Goal: Task Accomplishment & Management: Manage account settings

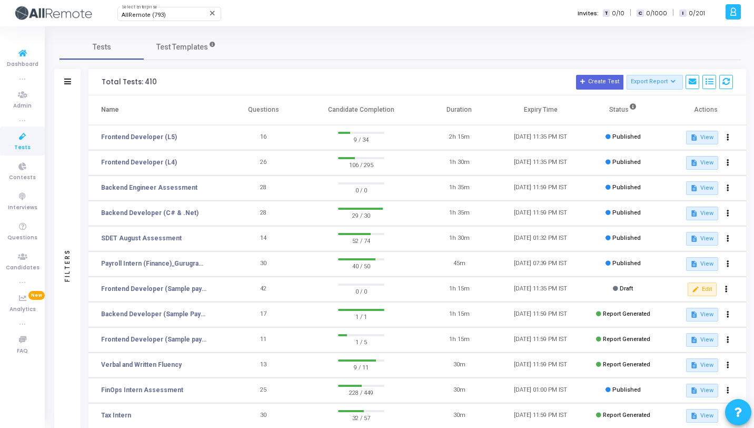
drag, startPoint x: 14, startPoint y: 56, endPoint x: 153, endPoint y: 28, distance: 142.5
click at [14, 57] on icon at bounding box center [23, 53] width 22 height 13
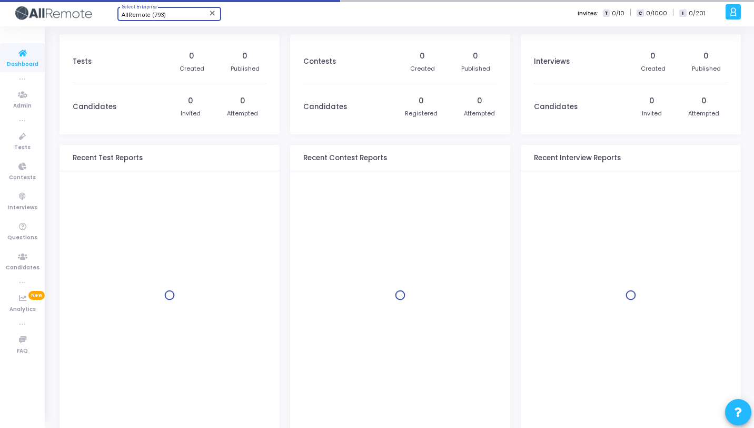
click at [157, 16] on span "AllRemote (793)" at bounding box center [144, 15] width 44 height 7
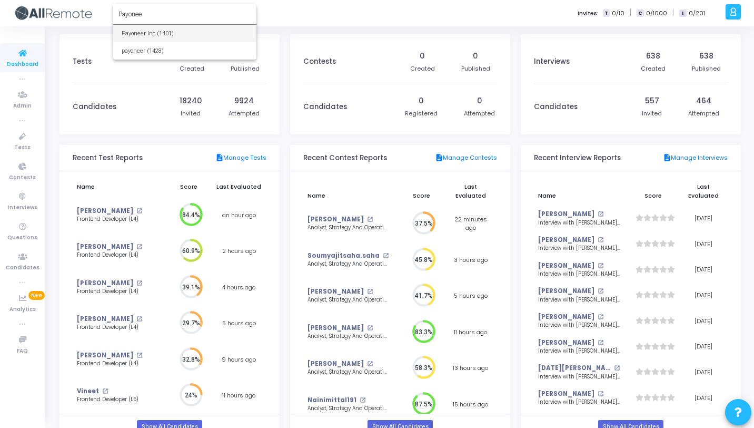
type input "Payonee"
click at [161, 29] on span "Payoneer Inc (1401)" at bounding box center [185, 33] width 126 height 17
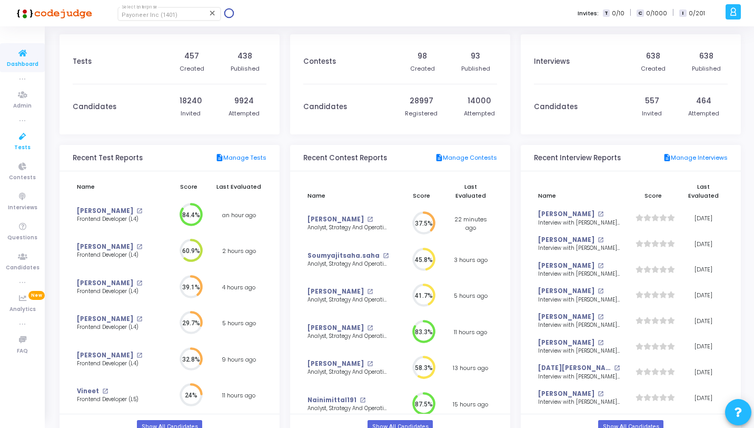
click at [32, 142] on icon at bounding box center [23, 136] width 22 height 13
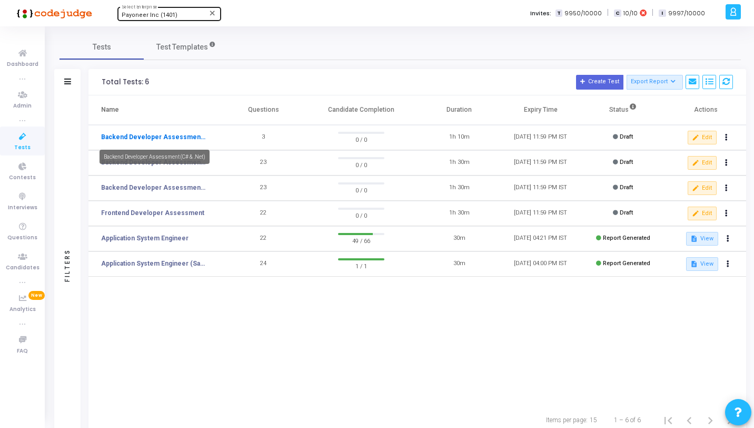
click at [194, 133] on link "Backend Developer Assessment (C# & .Net)" at bounding box center [153, 136] width 105 height 9
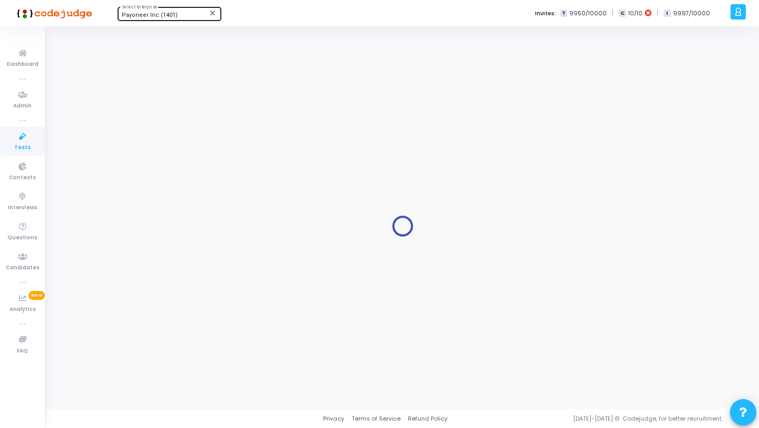
type input "Backend Developer Assessment (C# & .Net)"
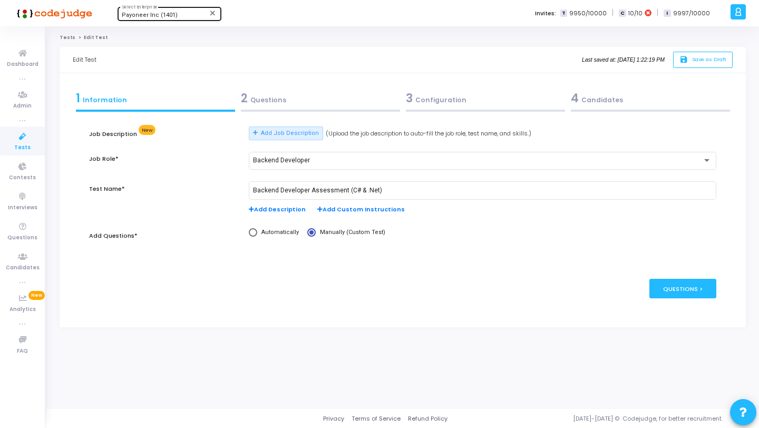
click at [315, 102] on div "2 Questions" at bounding box center [320, 98] width 159 height 17
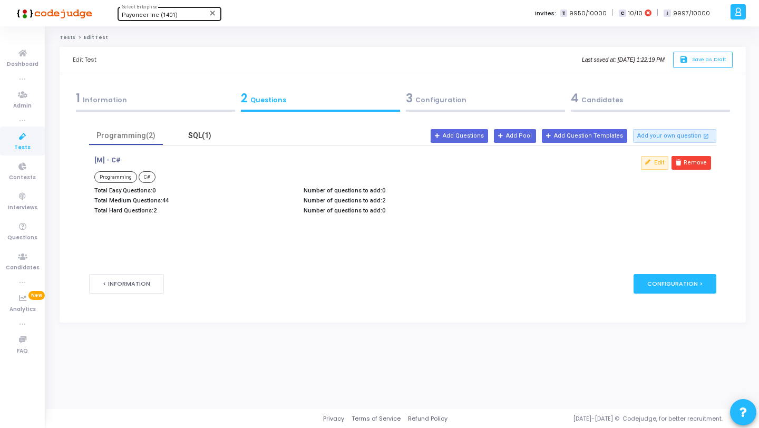
click at [212, 135] on div "SQL(1)" at bounding box center [199, 135] width 61 height 11
click at [26, 229] on icon at bounding box center [23, 226] width 22 height 13
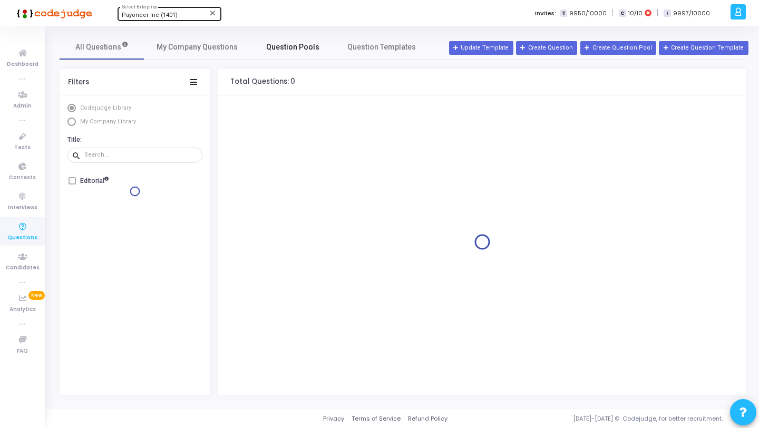
click at [303, 48] on span "Question Pools" at bounding box center [292, 47] width 53 height 11
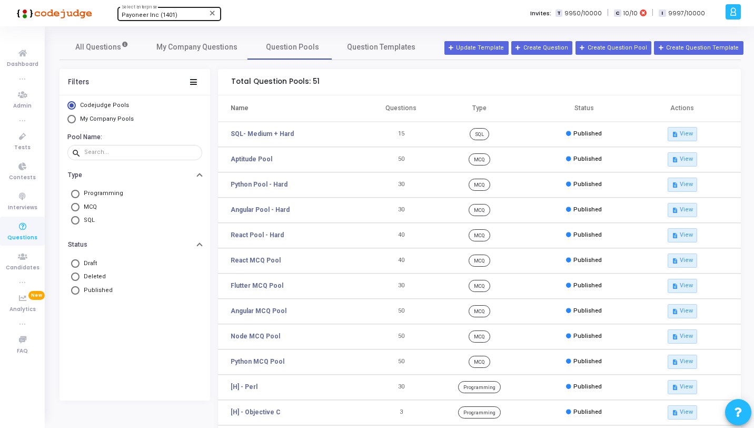
click at [85, 227] on mat-radio-button "SQL" at bounding box center [135, 220] width 130 height 13
click at [86, 205] on span "MCQ" at bounding box center [88, 207] width 17 height 9
click at [80, 205] on input "MCQ" at bounding box center [75, 207] width 8 height 8
radio input "true"
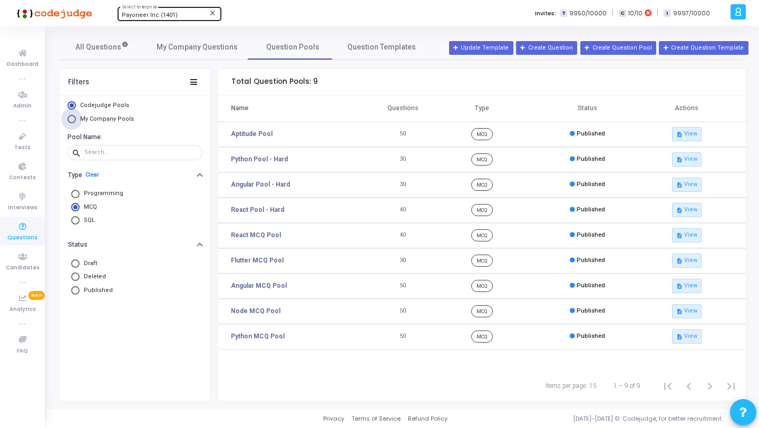
click at [94, 121] on span "My Company Pools" at bounding box center [107, 118] width 54 height 7
click at [76, 121] on input "My Company Pools" at bounding box center [71, 119] width 8 height 8
radio input "true"
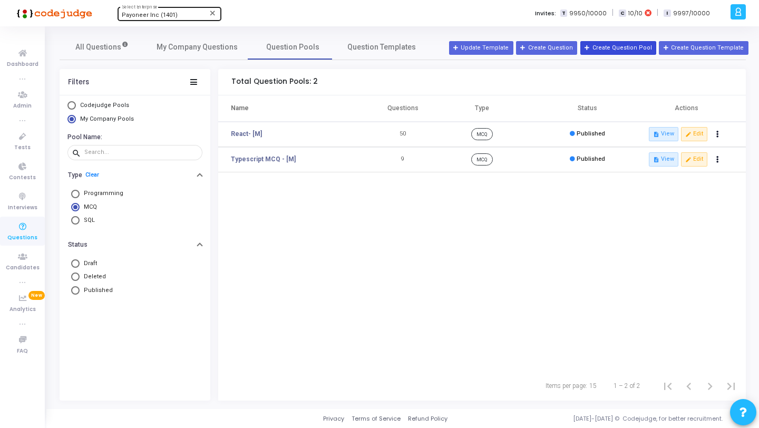
click at [615, 47] on button "Create Question Pool" at bounding box center [618, 48] width 76 height 14
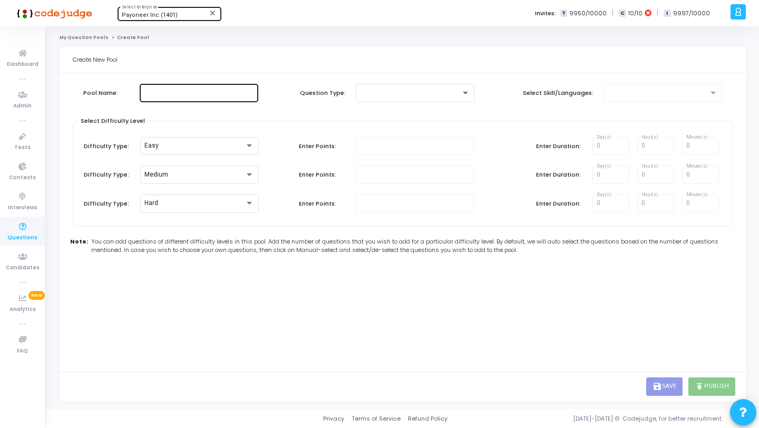
click at [245, 93] on input "text" at bounding box center [199, 92] width 110 height 7
type input ".Net"
click at [406, 87] on div at bounding box center [415, 91] width 110 height 19
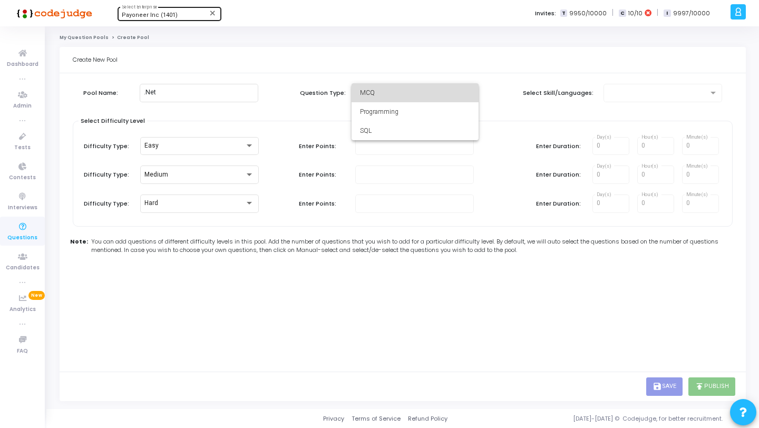
click at [407, 95] on span "MCQ" at bounding box center [415, 92] width 110 height 19
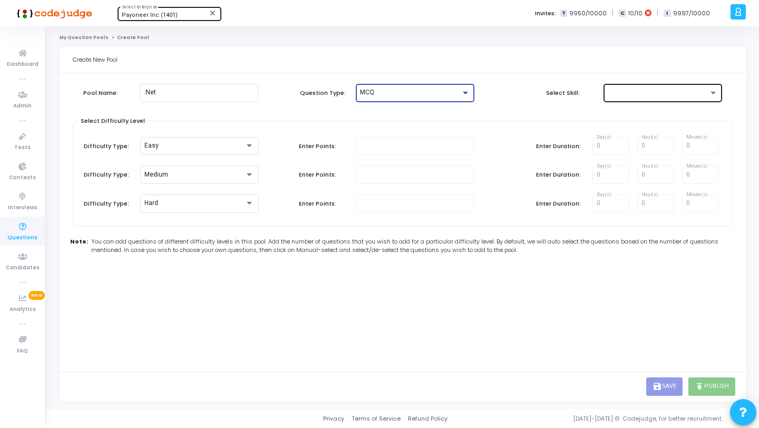
click at [650, 95] on div at bounding box center [657, 92] width 101 height 7
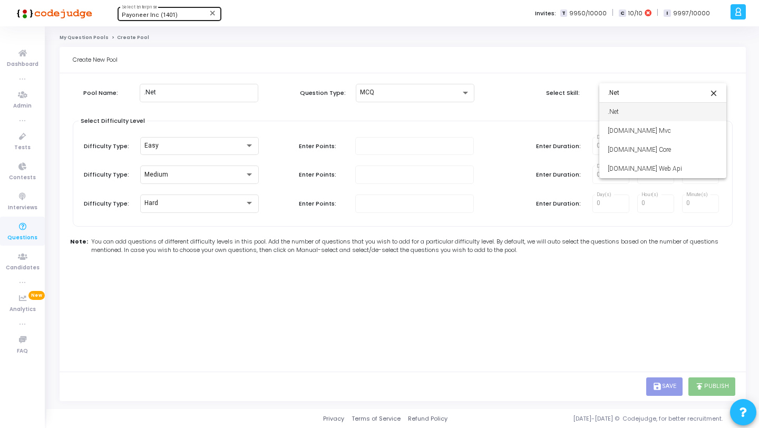
type input ".Net"
click at [638, 116] on span ".Net" at bounding box center [662, 111] width 110 height 19
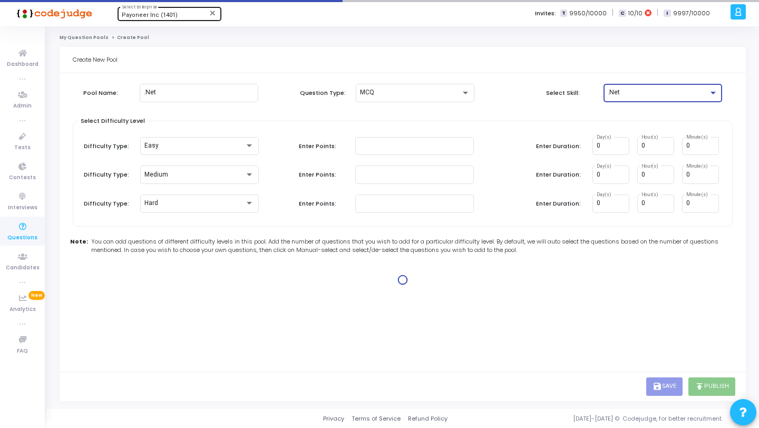
type input "1"
type input "2"
type input "1"
type input "2"
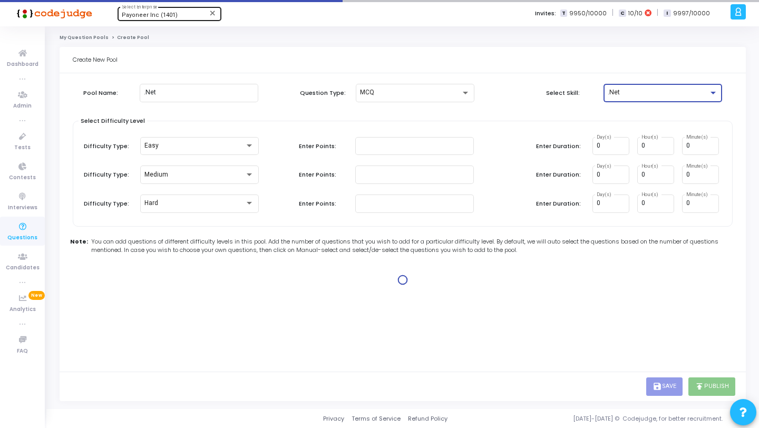
type input "2"
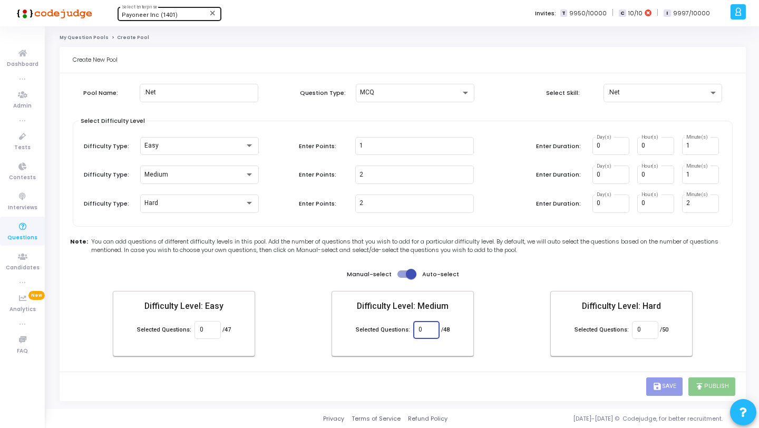
click at [423, 329] on input "0" at bounding box center [425, 329] width 15 height 7
type input "30"
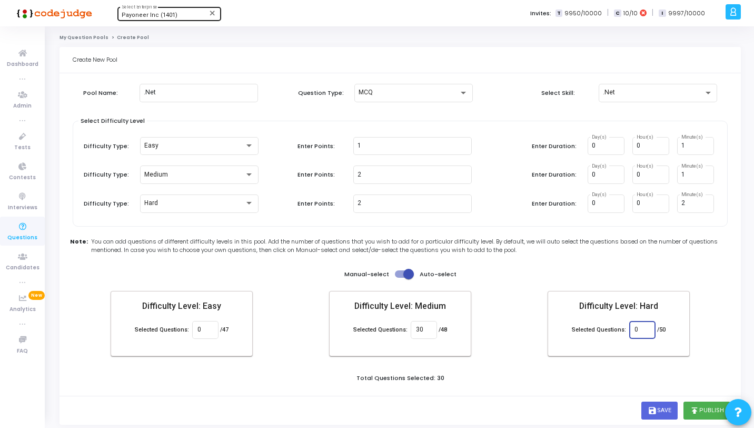
click at [642, 328] on input "0" at bounding box center [642, 329] width 15 height 7
type input "20"
click at [635, 381] on div "Total Questions Selected: 30" at bounding box center [400, 380] width 661 height 12
click at [701, 408] on button "publish Publish" at bounding box center [707, 410] width 47 height 18
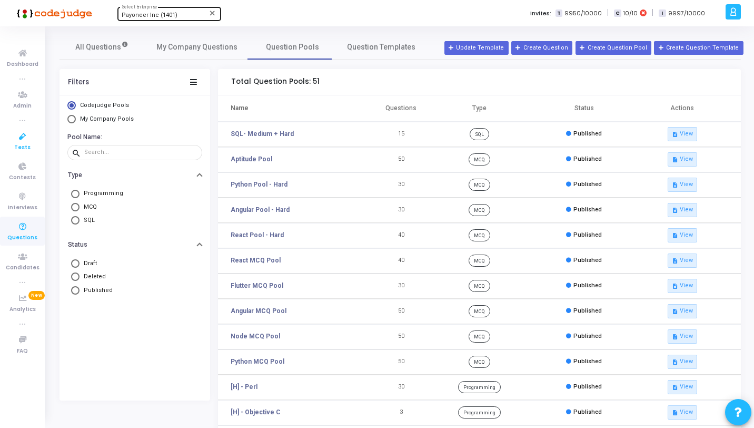
click at [29, 139] on icon at bounding box center [23, 136] width 22 height 13
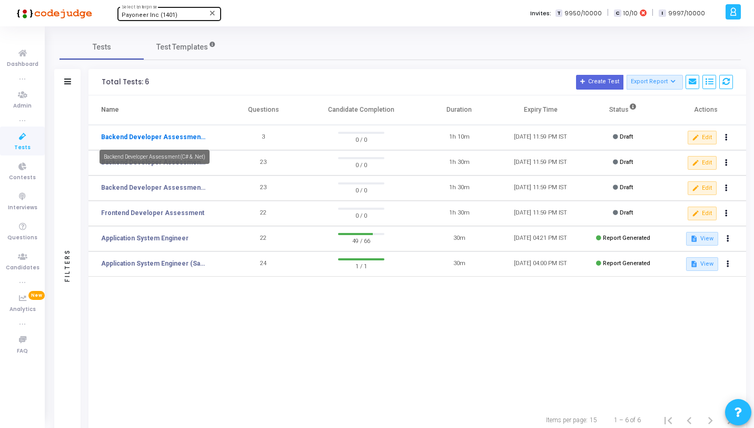
click at [186, 137] on link "Backend Developer Assessment (C# & .Net)" at bounding box center [153, 136] width 105 height 9
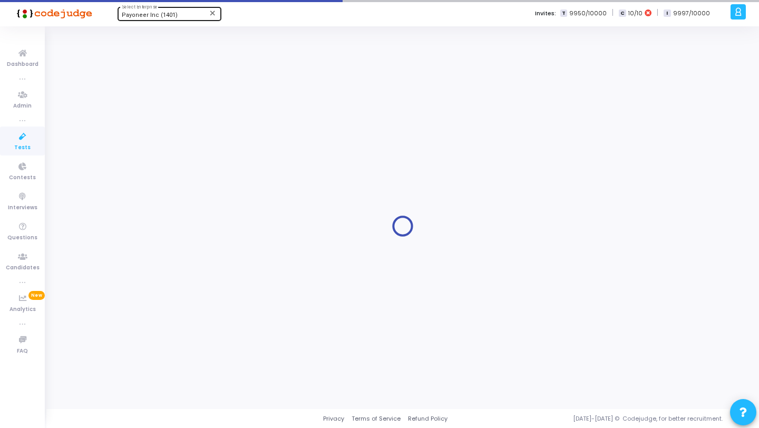
type input "[DATE] 11:59 PM"
type input "1"
type input "10"
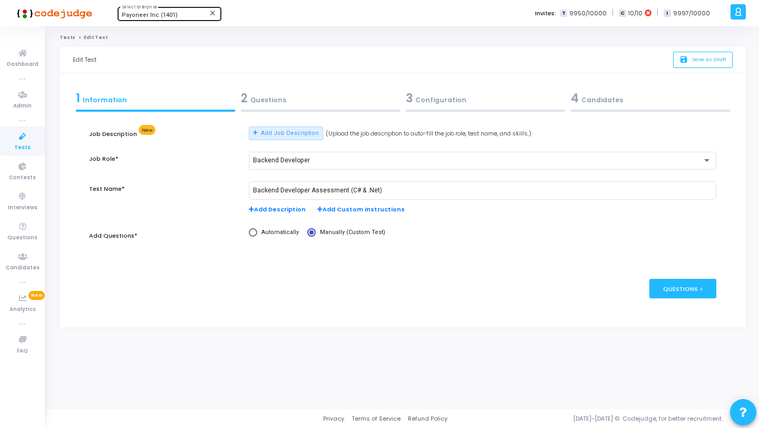
click at [436, 109] on div "3 Configuration" at bounding box center [484, 100] width 165 height 28
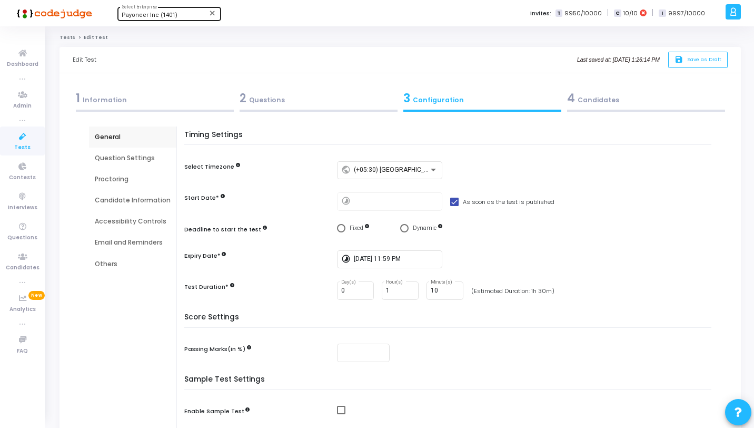
click at [288, 101] on div "2 Questions" at bounding box center [319, 98] width 158 height 17
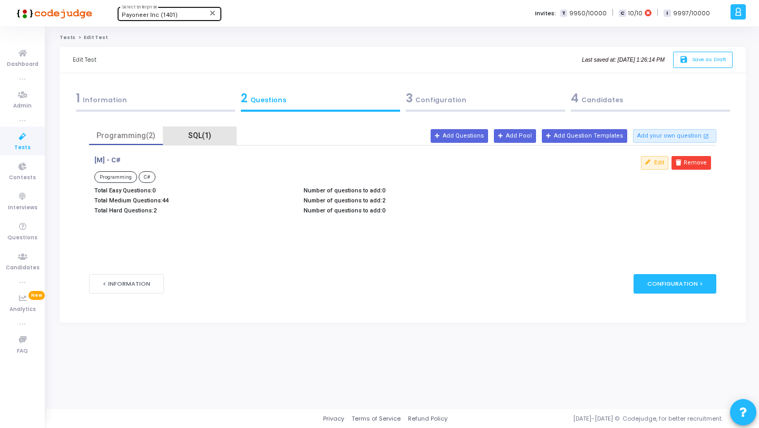
click at [181, 135] on div "SQL(1)" at bounding box center [199, 135] width 61 height 11
click at [12, 229] on icon at bounding box center [23, 226] width 22 height 13
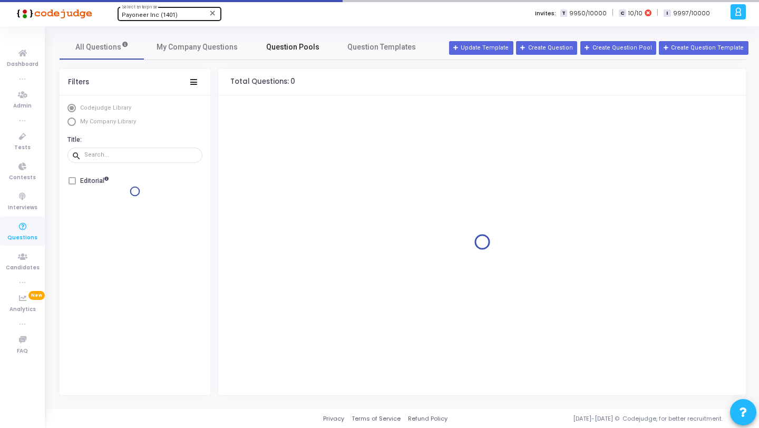
click at [296, 40] on link "Question Pools" at bounding box center [292, 46] width 84 height 25
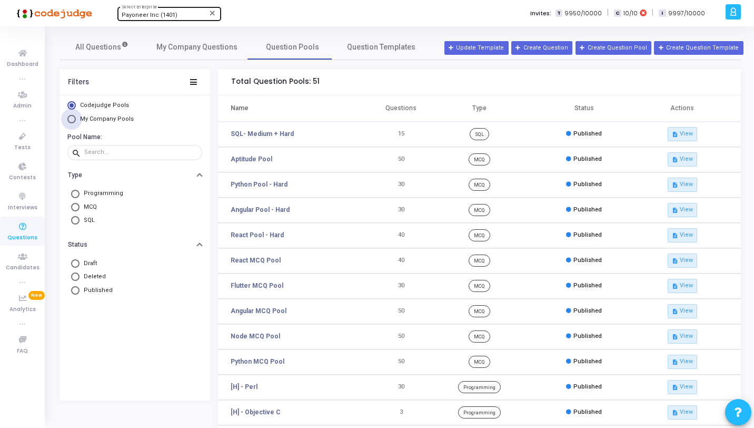
click at [96, 119] on span "My Company Pools" at bounding box center [107, 118] width 54 height 7
click at [76, 119] on input "My Company Pools" at bounding box center [71, 119] width 8 height 8
radio input "true"
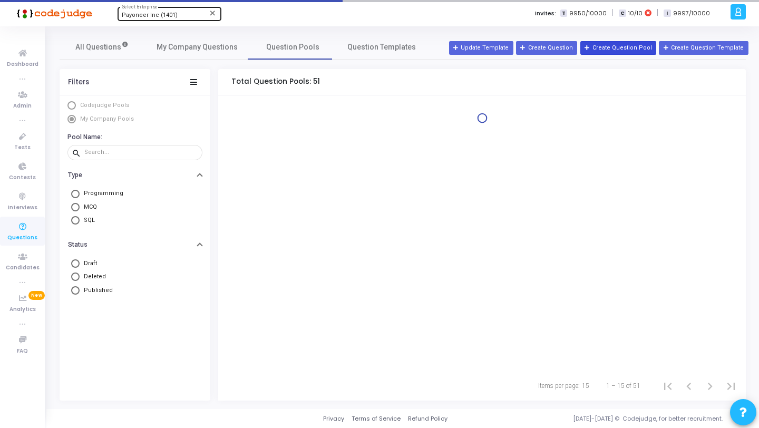
click at [656, 42] on button "Create Question Pool" at bounding box center [618, 48] width 76 height 14
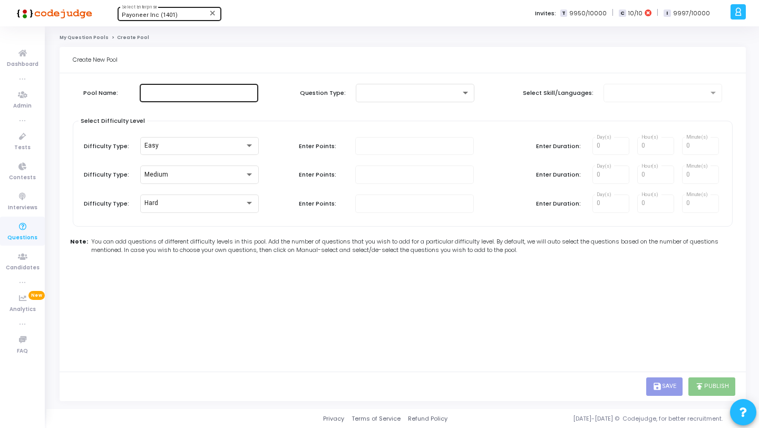
click at [196, 92] on input "text" at bounding box center [199, 92] width 110 height 7
click at [643, 93] on div at bounding box center [657, 92] width 101 height 7
click at [222, 97] on div at bounding box center [199, 91] width 110 height 19
type input "Unit"
click at [439, 91] on div at bounding box center [410, 92] width 101 height 7
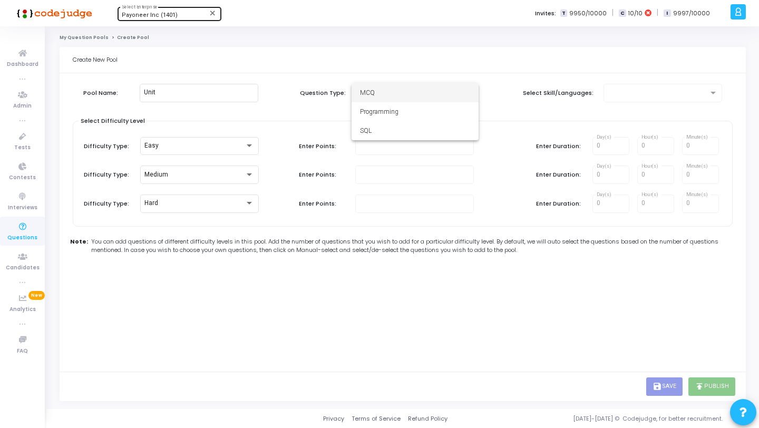
click at [436, 96] on span "MCQ" at bounding box center [415, 92] width 110 height 19
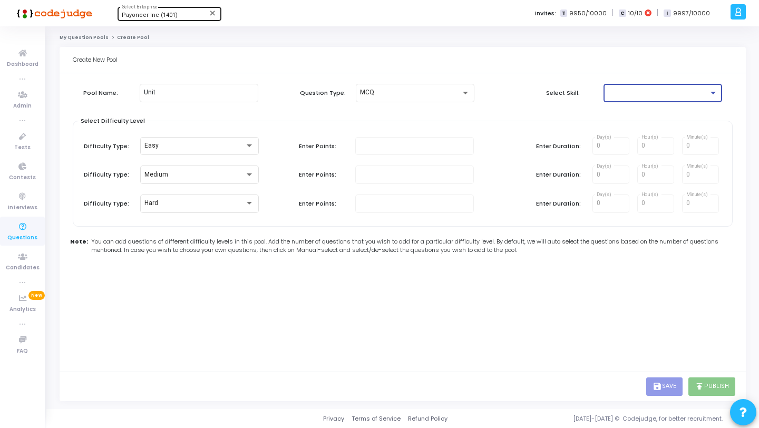
click at [643, 90] on div at bounding box center [657, 92] width 101 height 7
type input "Unit"
click at [645, 107] on span "Unit Testing" at bounding box center [662, 111] width 110 height 19
click at [493, 114] on div "Pool Name: Unit Question Type: MCQ Select Skill: Unit Testing" at bounding box center [403, 102] width 660 height 37
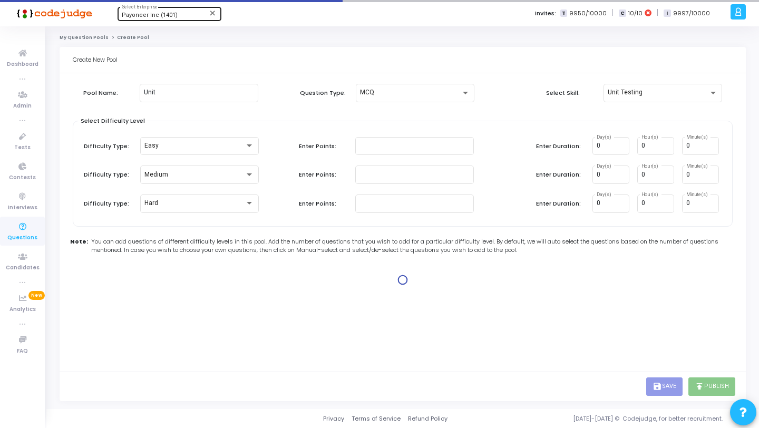
type input "1"
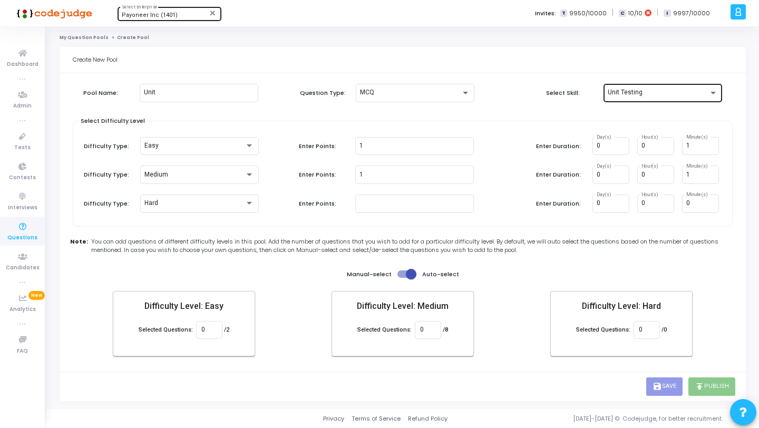
click at [671, 100] on div "Unit Testing" at bounding box center [662, 91] width 110 height 19
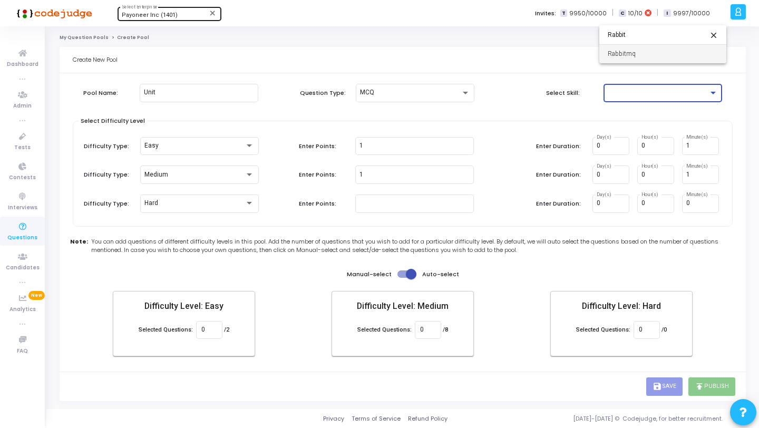
type input "Rabbit"
click at [649, 59] on span "Rabbitmq" at bounding box center [662, 53] width 110 height 19
type input "0"
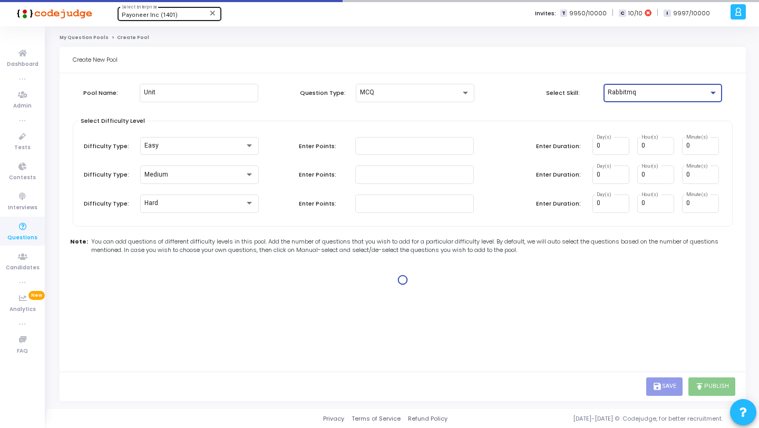
type input "2"
type input "1"
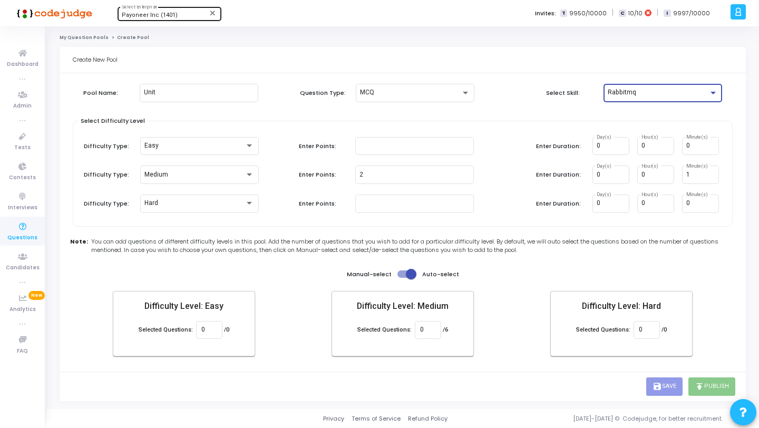
click at [643, 99] on div "Rabbitmq" at bounding box center [662, 91] width 110 height 19
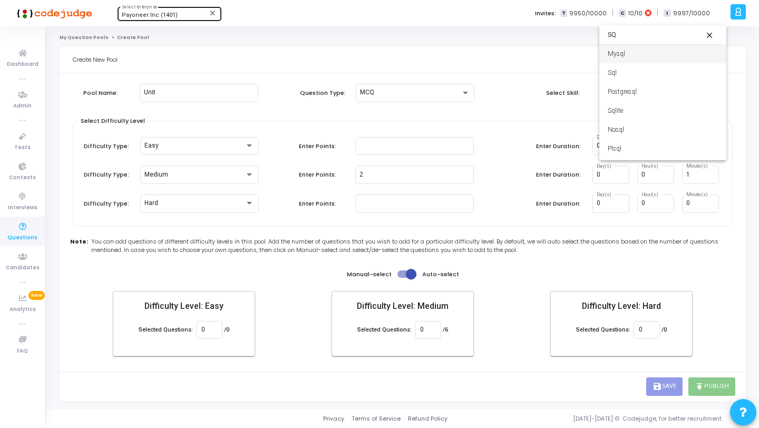
type input "S"
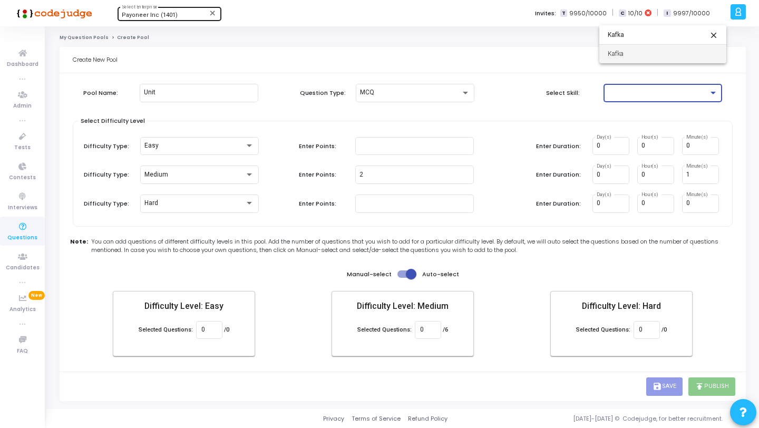
type input "Kafka"
click at [621, 50] on span "Kafka" at bounding box center [662, 53] width 110 height 19
type input "0"
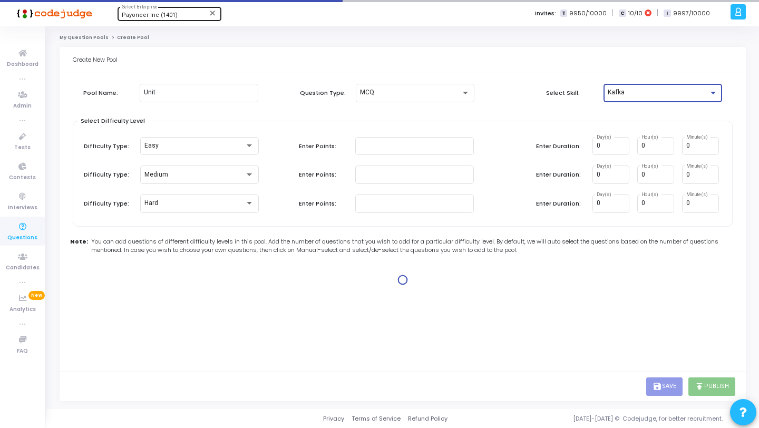
type input "2"
type input "1"
type input "2"
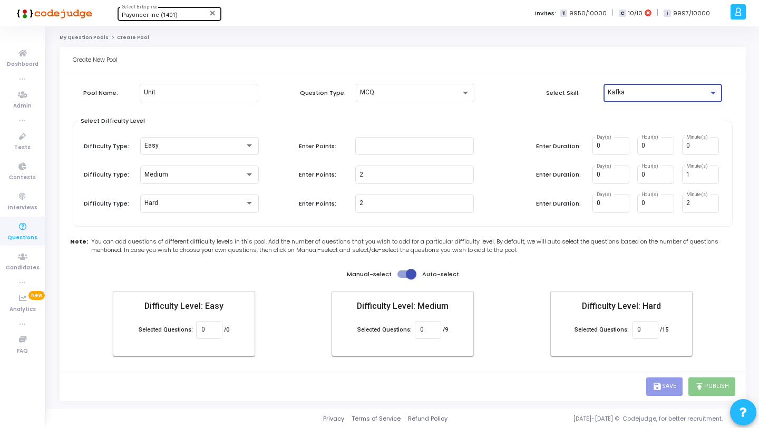
click at [631, 87] on div "Kafka" at bounding box center [662, 91] width 110 height 19
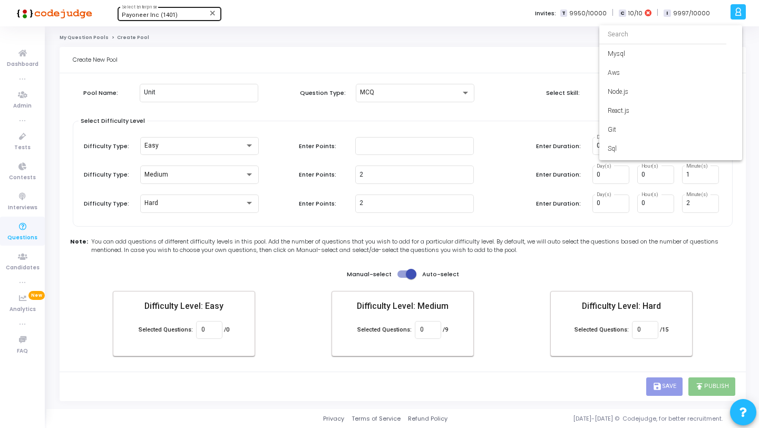
scroll to position [2806, 0]
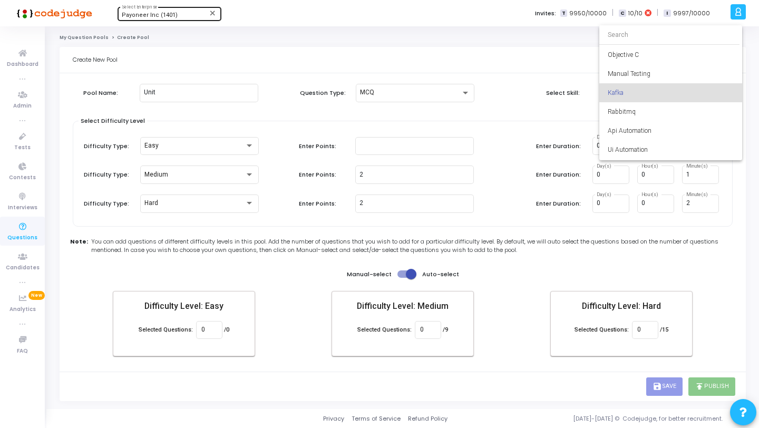
click at [14, 230] on div at bounding box center [379, 214] width 759 height 428
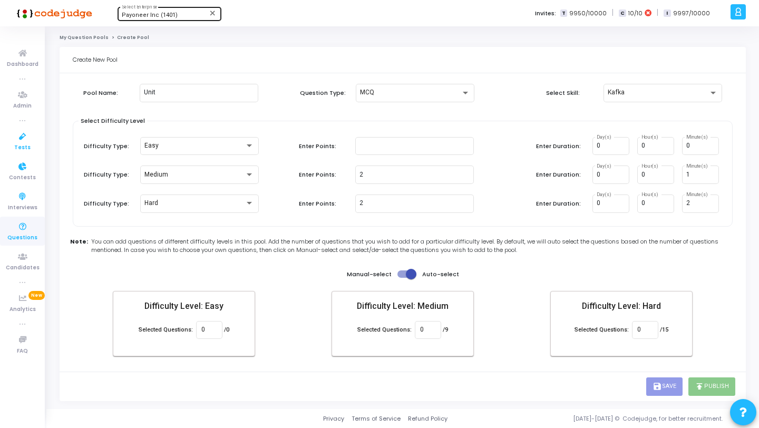
click at [21, 147] on span "Tests" at bounding box center [22, 147] width 16 height 9
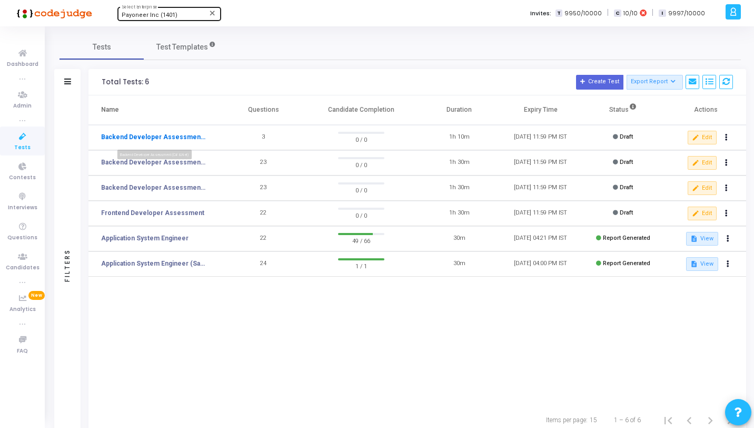
click at [187, 139] on link "Backend Developer Assessment (C# & .Net)" at bounding box center [153, 136] width 105 height 9
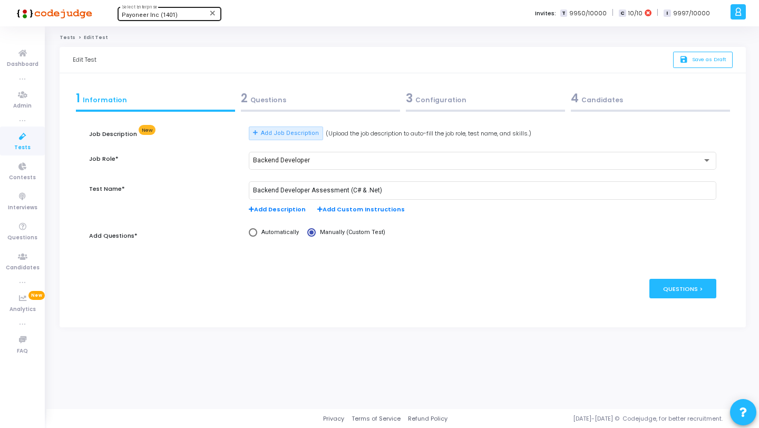
click at [337, 105] on div "2 Questions" at bounding box center [320, 98] width 159 height 17
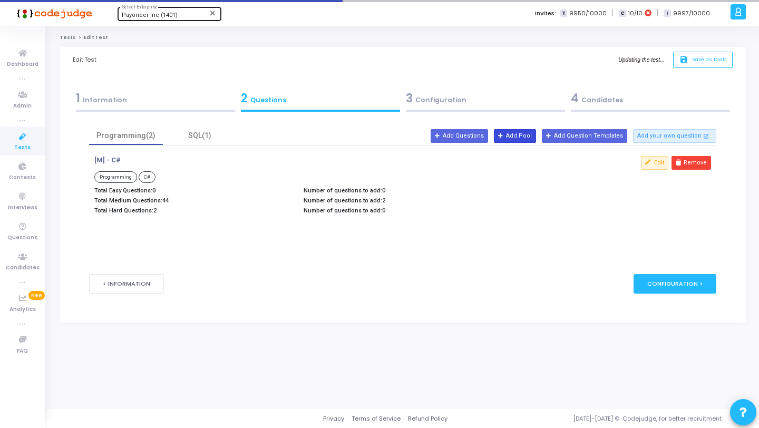
click at [504, 139] on icon at bounding box center [501, 136] width 6 height 6
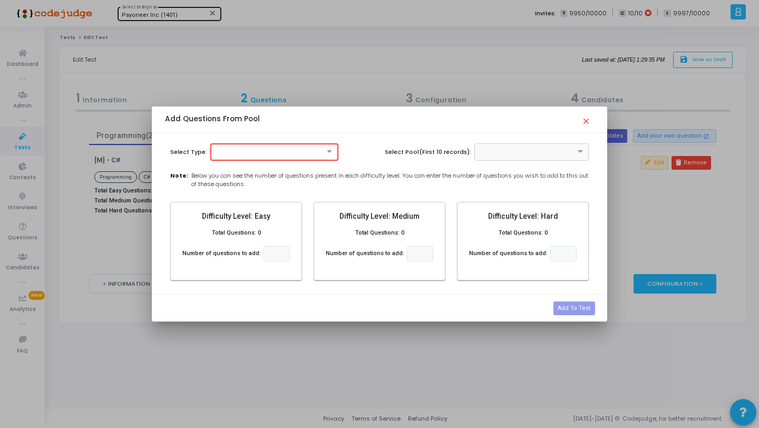
click at [249, 142] on div "Select Type: Select Pool(First 10 records): Note: Below you can see the number …" at bounding box center [379, 214] width 455 height 162
click at [250, 150] on div at bounding box center [274, 151] width 126 height 9
click at [249, 165] on div "MCQ" at bounding box center [274, 169] width 127 height 17
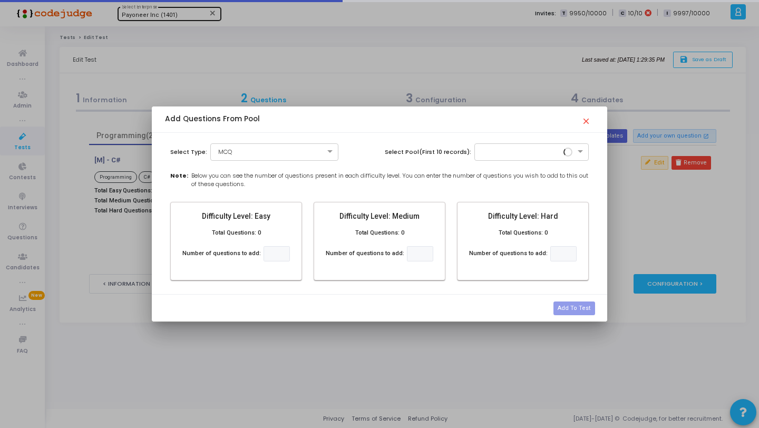
click at [489, 169] on div "Select Type: × MCQ Select Pool(First 10 records): Note: Below you can see the n…" at bounding box center [379, 214] width 455 height 162
click at [490, 155] on div at bounding box center [531, 151] width 115 height 17
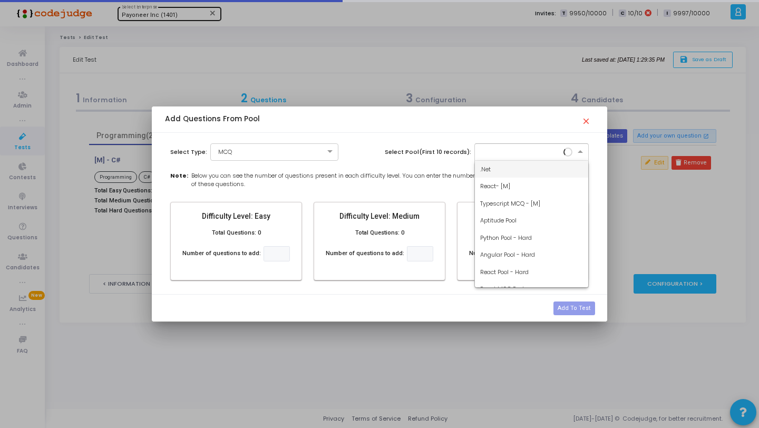
click at [493, 165] on div ".Net" at bounding box center [532, 169] width 114 height 17
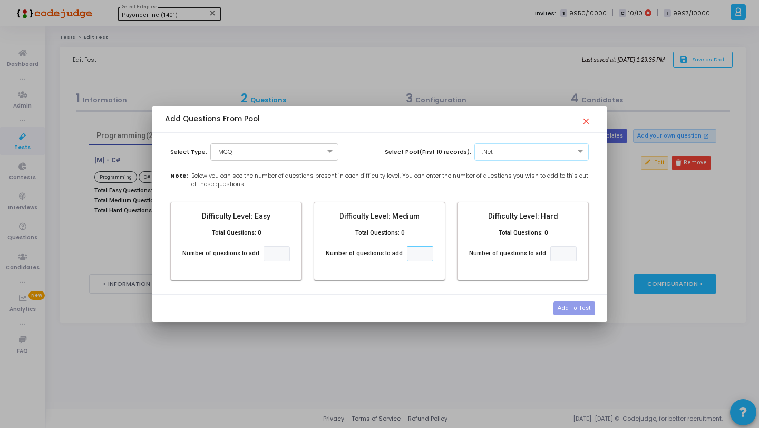
click at [426, 256] on input "number" at bounding box center [420, 253] width 26 height 15
type input "3"
click at [567, 249] on input "number" at bounding box center [563, 253] width 26 height 15
type input "2"
click at [572, 305] on button "Add To Test" at bounding box center [573, 308] width 41 height 14
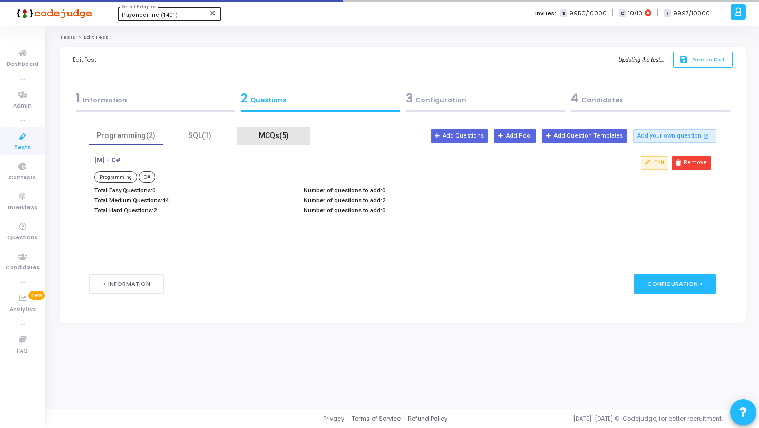
click at [276, 134] on div "MCQs(5)" at bounding box center [273, 135] width 61 height 11
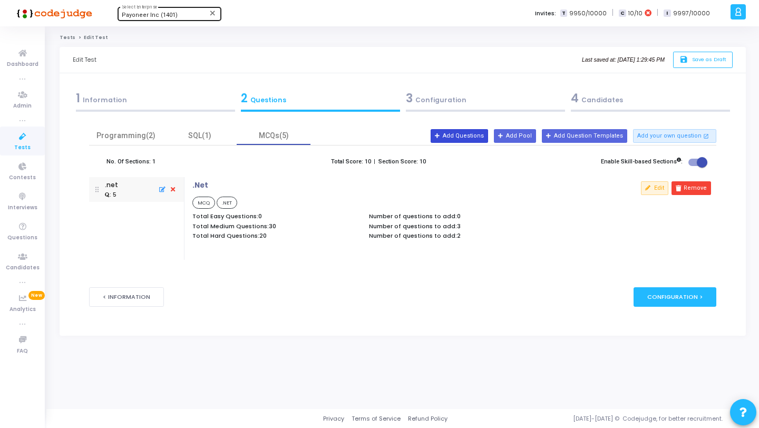
click at [487, 136] on button "Add Questions" at bounding box center [458, 136] width 57 height 14
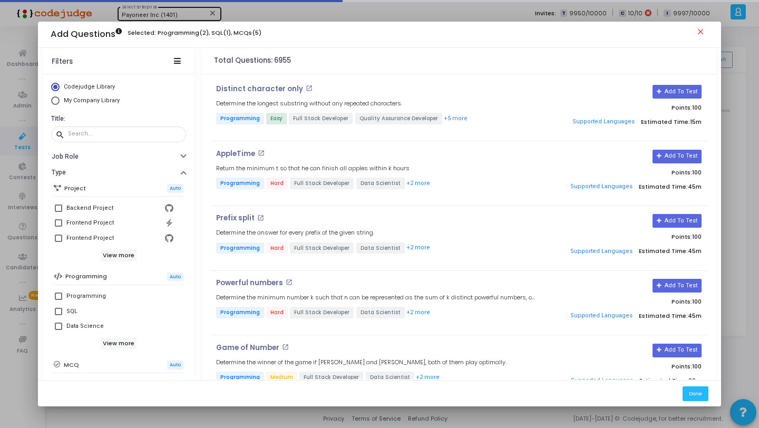
click at [696, 33] on mat-icon "close" at bounding box center [701, 33] width 13 height 13
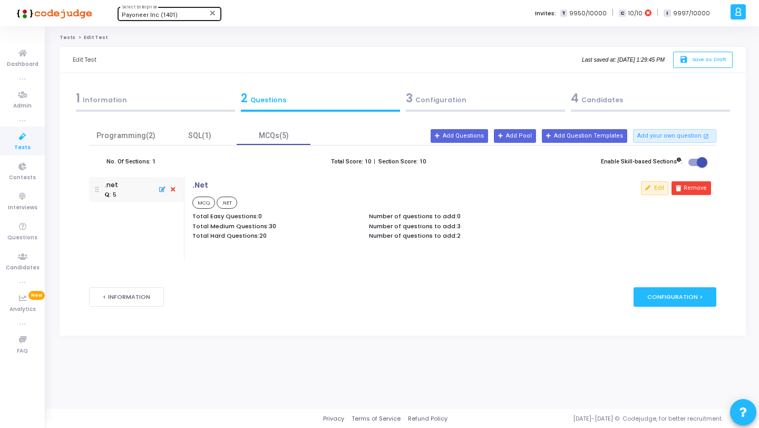
click at [161, 188] on icon at bounding box center [160, 189] width 9 height 11
click at [149, 210] on input ".net" at bounding box center [183, 211] width 93 height 14
type input ".Net"
click at [170, 257] on button "Update" at bounding box center [160, 251] width 31 height 14
click at [466, 134] on button "Add Questions" at bounding box center [458, 136] width 57 height 14
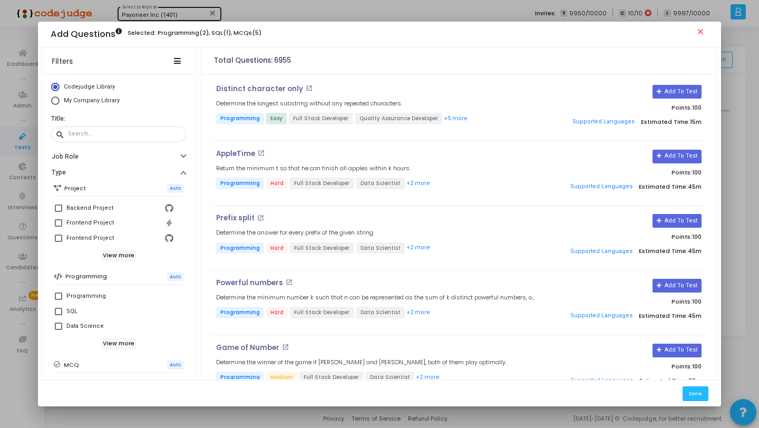
click at [470, 62] on div "Total Questions: 6955" at bounding box center [459, 61] width 514 height 26
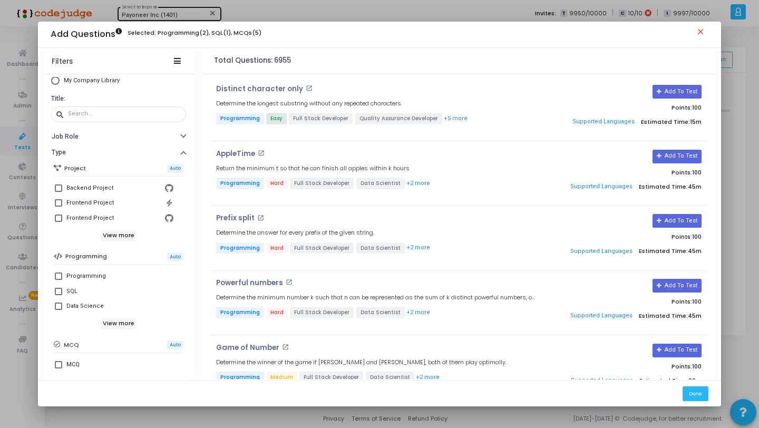
scroll to position [153, 0]
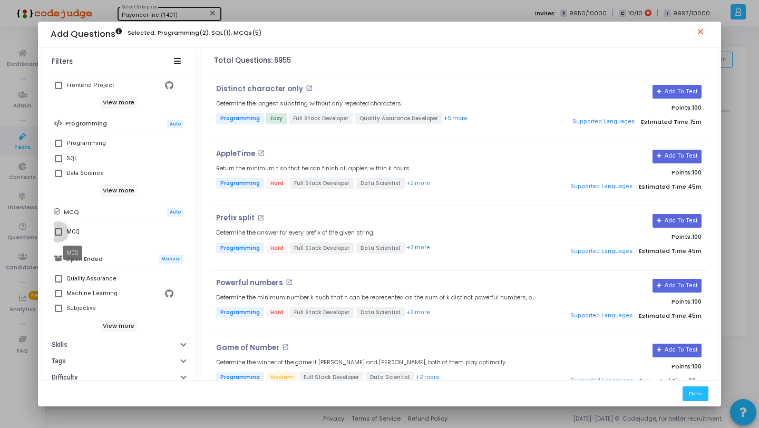
click at [67, 231] on div "MCQ" at bounding box center [72, 231] width 13 height 13
click at [58, 235] on input "MCQ" at bounding box center [58, 235] width 1 height 1
checkbox input "true"
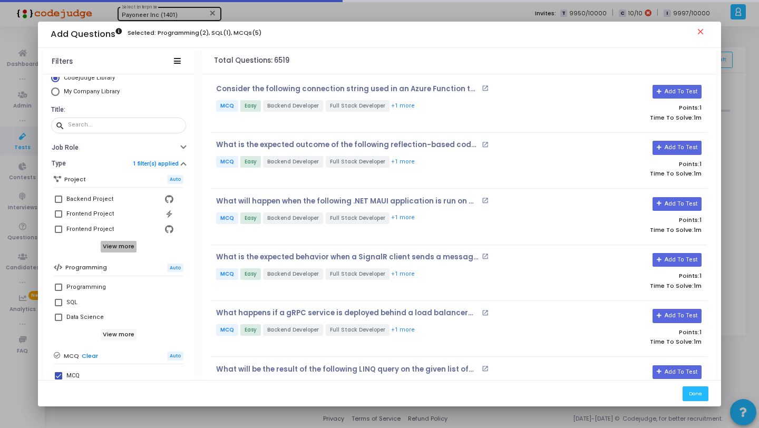
scroll to position [0, 0]
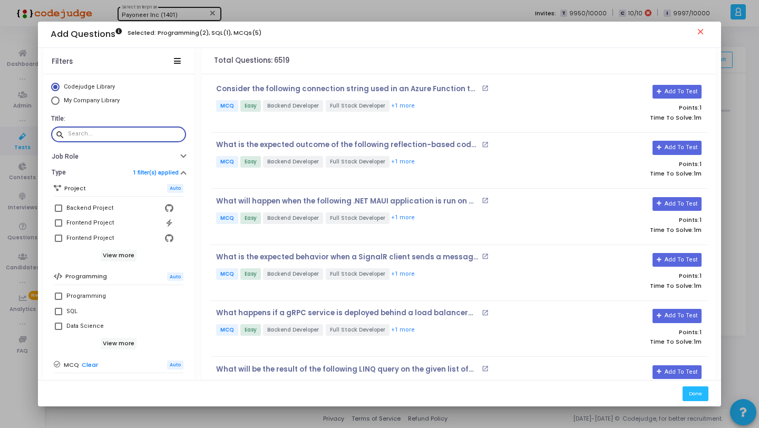
click at [116, 135] on input "text" at bounding box center [125, 134] width 114 height 6
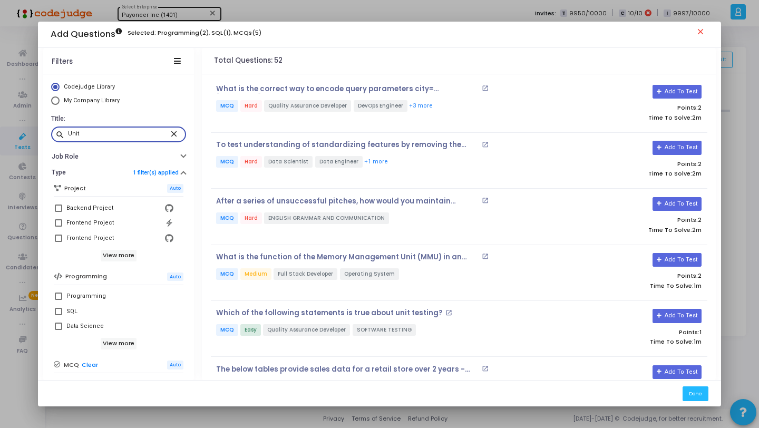
type input "Unit"
click at [170, 136] on mat-icon "close" at bounding box center [175, 133] width 13 height 9
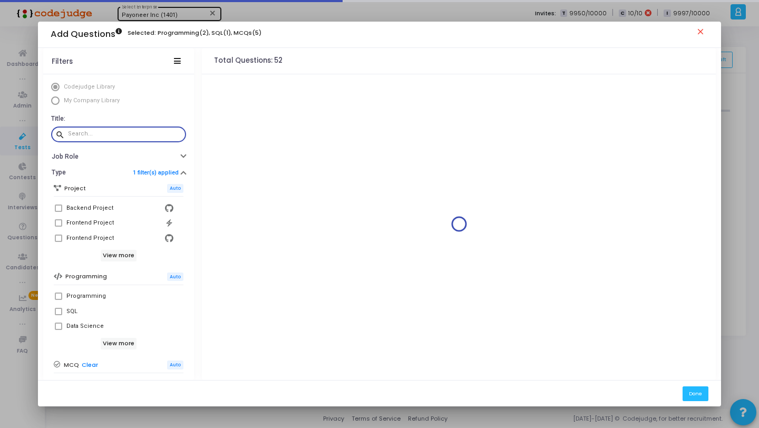
scroll to position [181, 0]
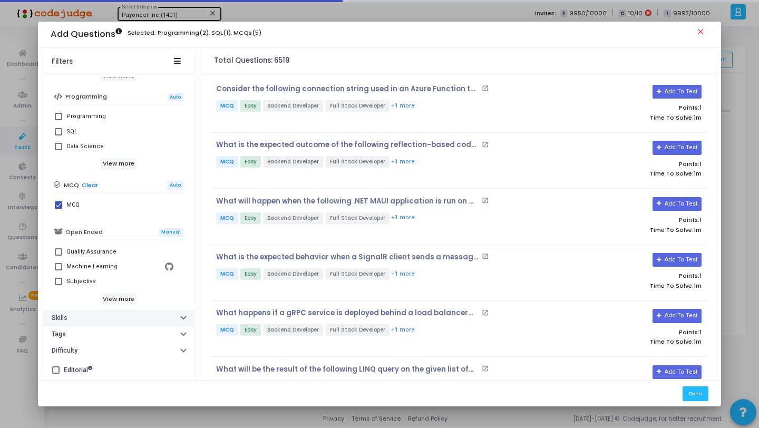
click at [101, 320] on button "Skills" at bounding box center [118, 318] width 151 height 16
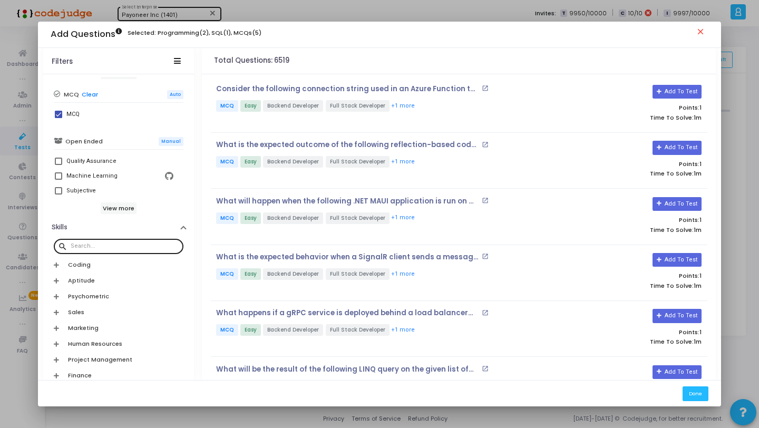
click at [136, 251] on div at bounding box center [125, 245] width 109 height 17
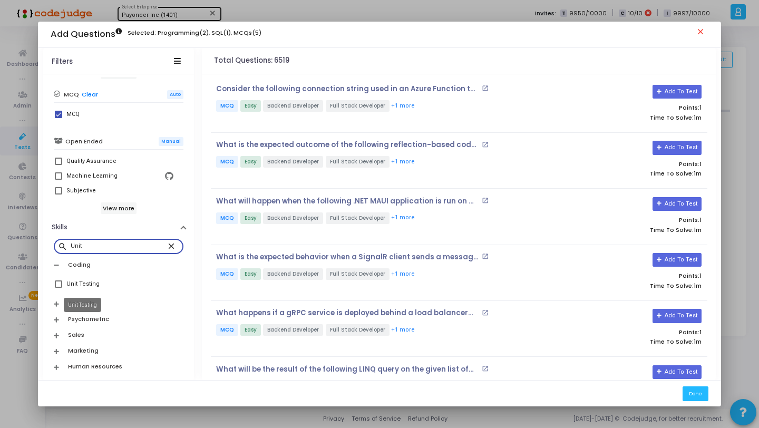
type input "Unit"
click at [77, 286] on div "Unit Testing" at bounding box center [82, 284] width 33 height 13
click at [58, 288] on input "Unit Testing" at bounding box center [58, 288] width 1 height 1
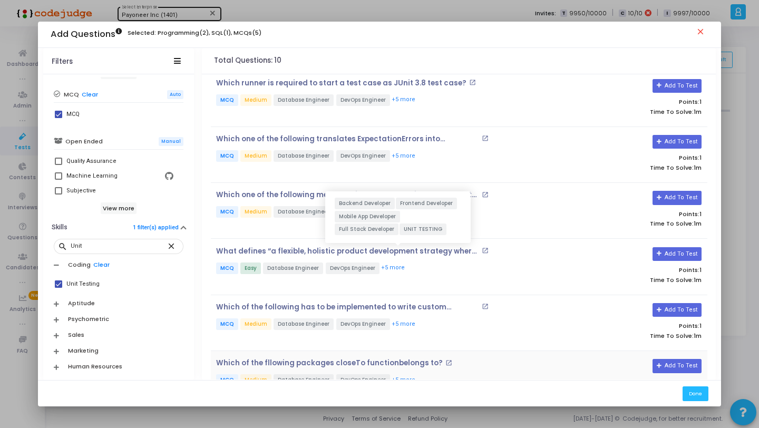
scroll to position [0, 0]
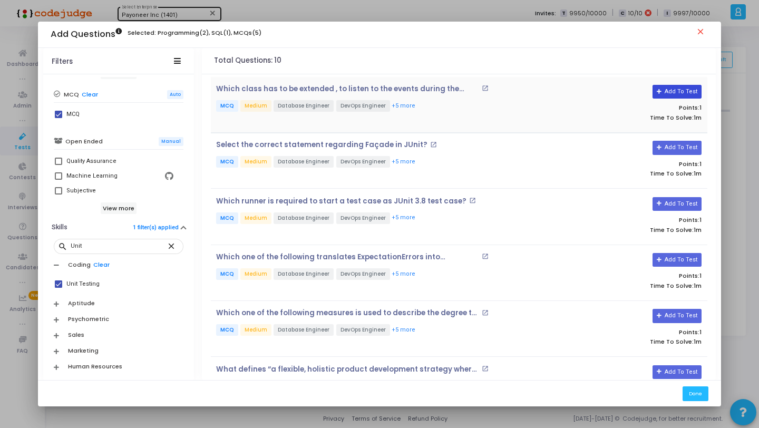
click at [657, 93] on icon at bounding box center [659, 92] width 6 height 6
click at [659, 147] on icon at bounding box center [659, 148] width 6 height 6
click at [675, 208] on button "Add To Test" at bounding box center [676, 204] width 49 height 14
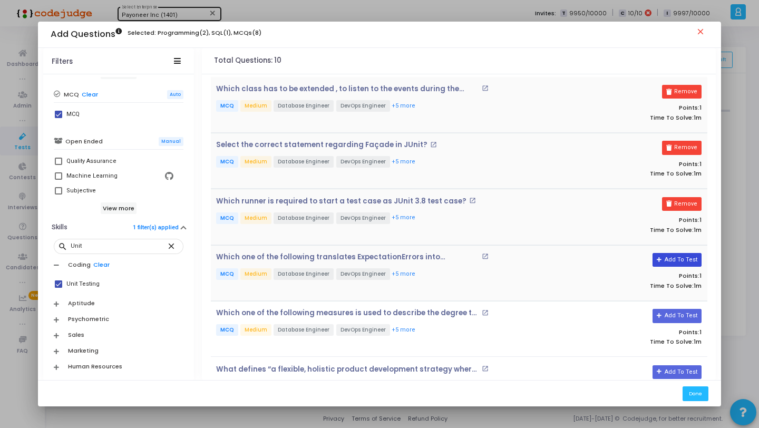
click at [679, 263] on button "Add To Test" at bounding box center [676, 260] width 49 height 14
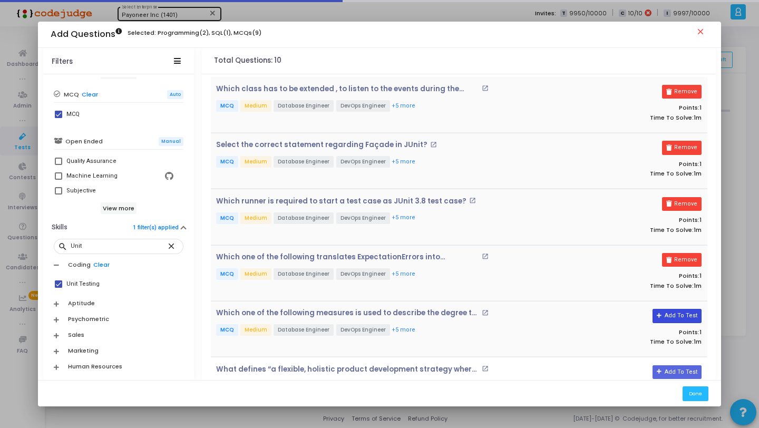
click at [679, 313] on button "Add To Test" at bounding box center [676, 316] width 49 height 14
click at [105, 264] on link "Clear" at bounding box center [101, 264] width 16 height 7
checkbox input "false"
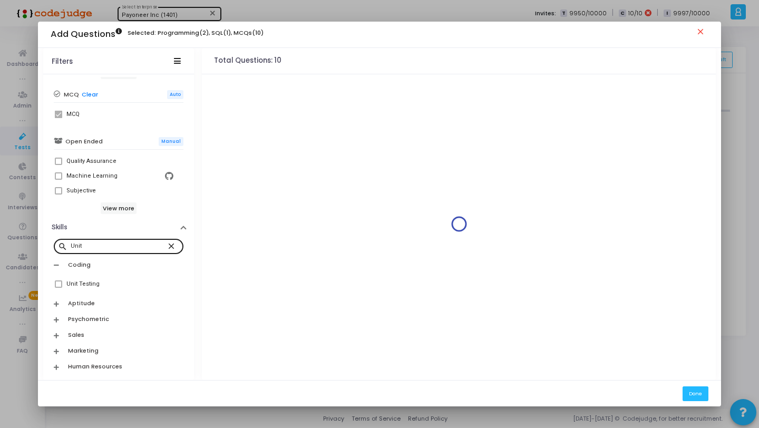
click at [170, 245] on mat-icon "close" at bounding box center [172, 245] width 13 height 9
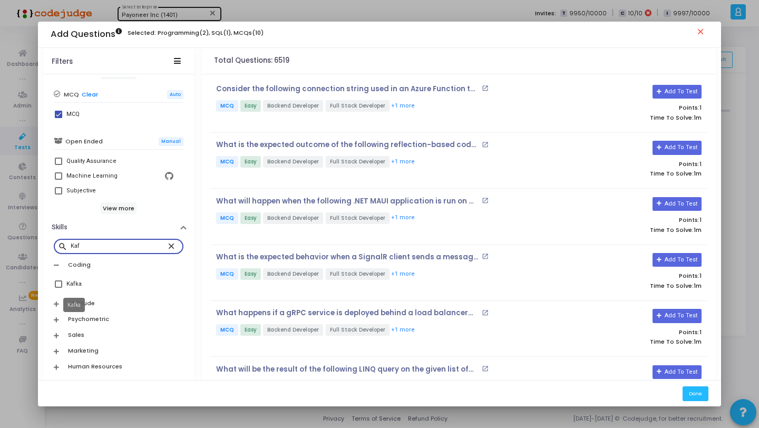
type input "Kaf"
click at [72, 288] on div "Kafka" at bounding box center [73, 284] width 15 height 13
click at [58, 288] on input "Kafka" at bounding box center [58, 288] width 1 height 1
checkbox input "true"
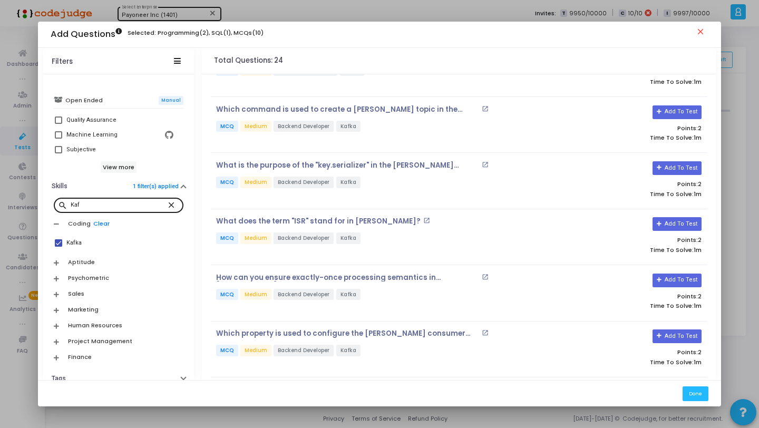
scroll to position [357, 0]
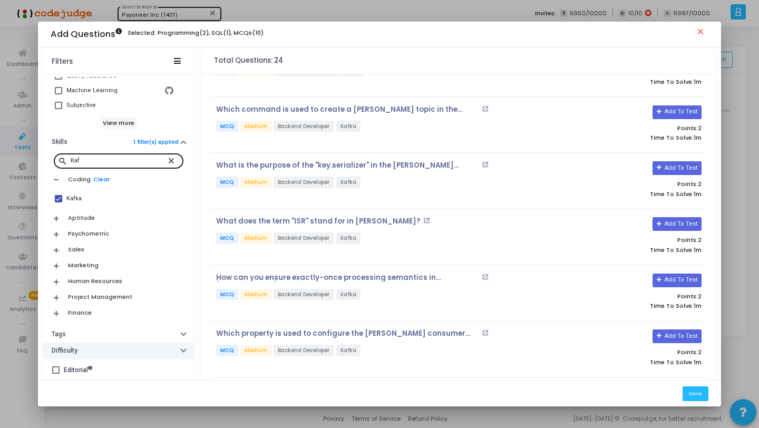
click at [111, 349] on button "Difficulty" at bounding box center [118, 350] width 151 height 16
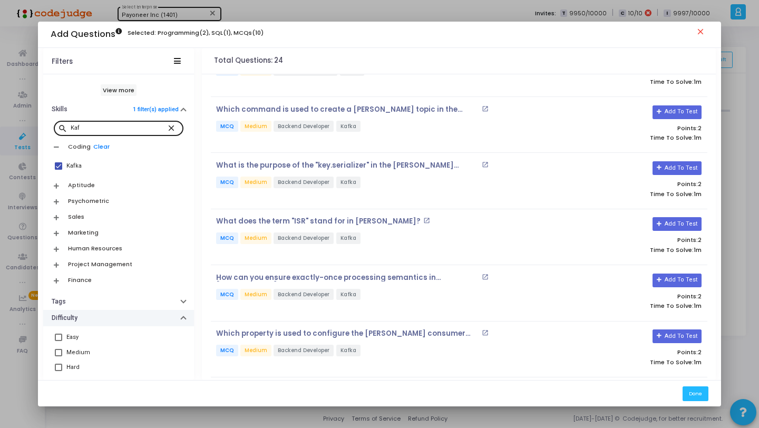
scroll to position [415, 0]
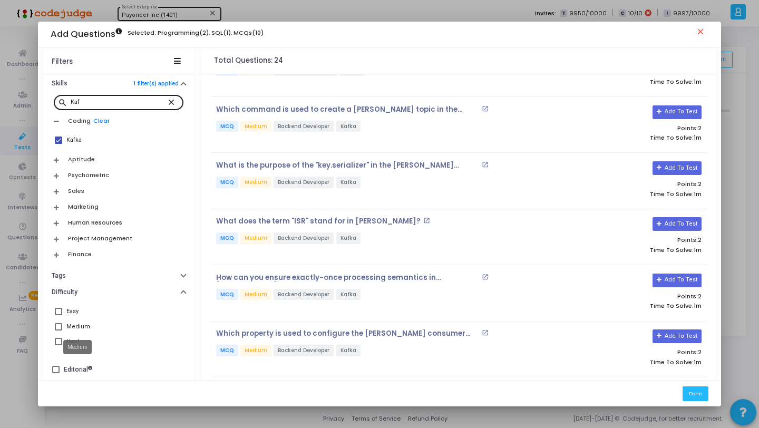
click at [84, 324] on div "Medium" at bounding box center [78, 326] width 24 height 13
click at [58, 330] on input "Medium" at bounding box center [58, 330] width 1 height 1
checkbox input "true"
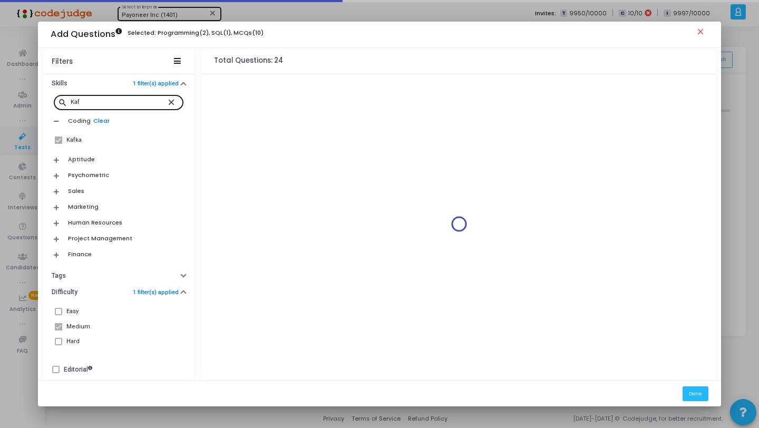
scroll to position [0, 0]
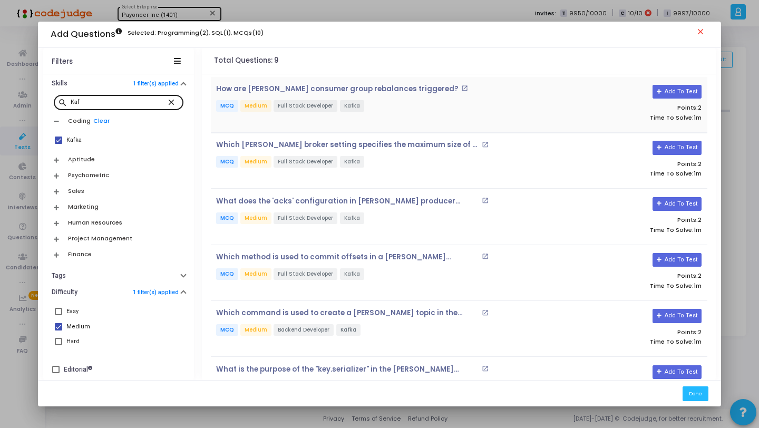
click at [381, 113] on p "MCQ Medium Full Stack Developer [PERSON_NAME]" at bounding box center [376, 106] width 320 height 13
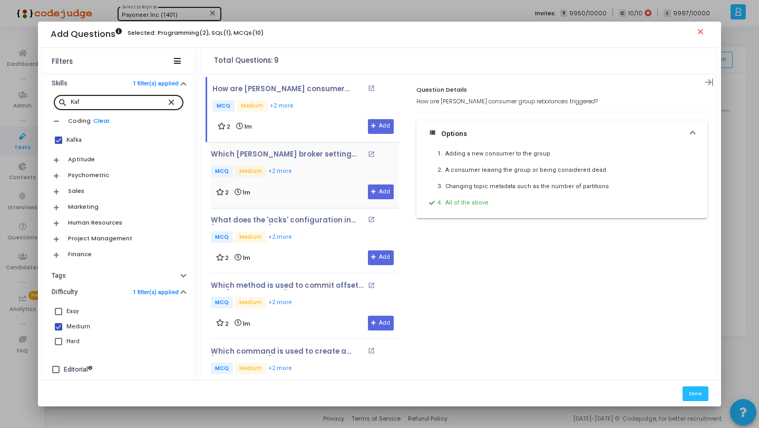
click at [311, 176] on p "MCQ Medium +2 more" at bounding box center [305, 171] width 188 height 13
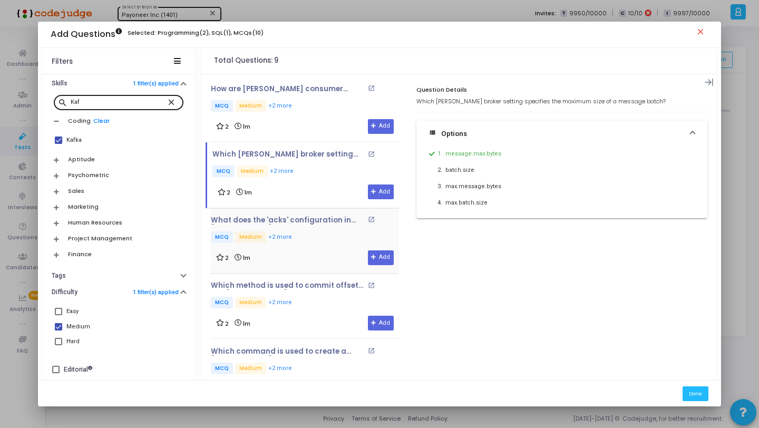
click at [325, 228] on div "What does the 'acks' configuration in [PERSON_NAME] producer settings control? …" at bounding box center [305, 230] width 188 height 28
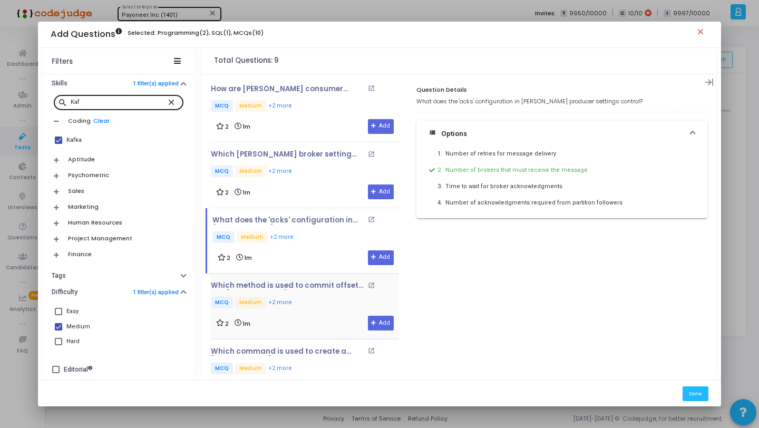
click at [325, 298] on p "MCQ Medium +2 more" at bounding box center [305, 303] width 188 height 13
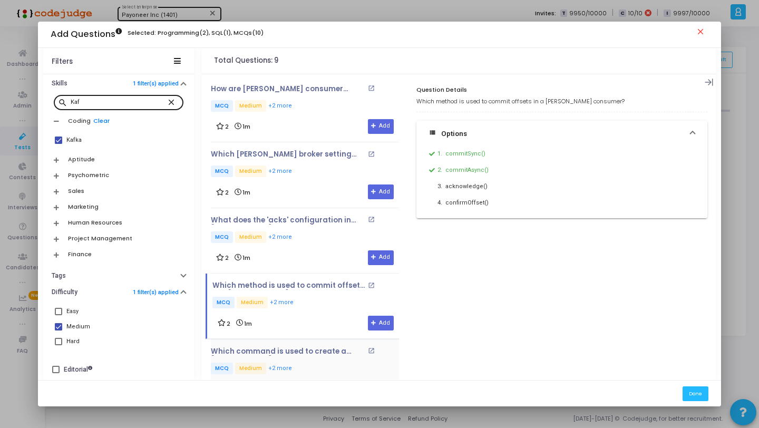
click at [330, 359] on div "Which command is used to create a [PERSON_NAME] topic in the command-line inter…" at bounding box center [305, 361] width 188 height 28
click at [374, 132] on button "Add" at bounding box center [381, 126] width 26 height 15
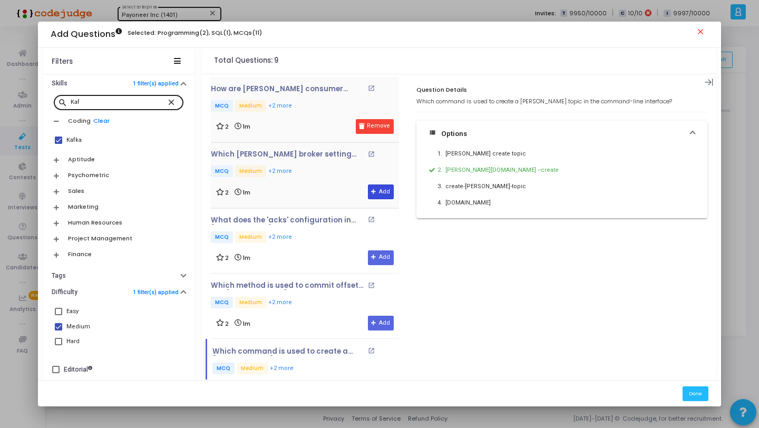
click at [376, 192] on button "Add" at bounding box center [381, 191] width 26 height 15
click at [379, 252] on button "Add" at bounding box center [381, 257] width 26 height 15
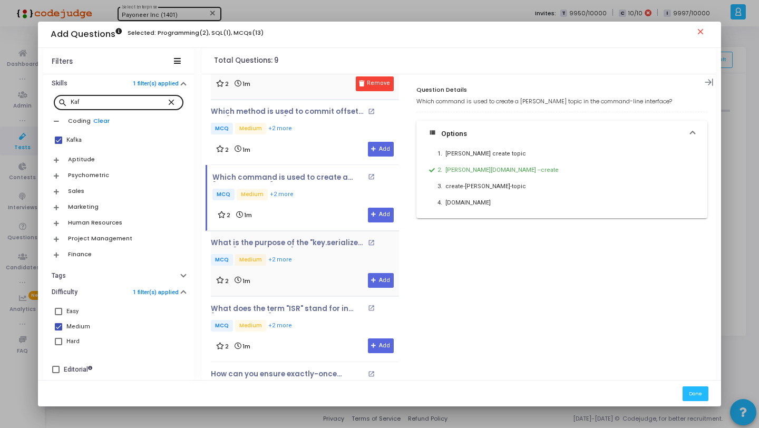
scroll to position [180, 0]
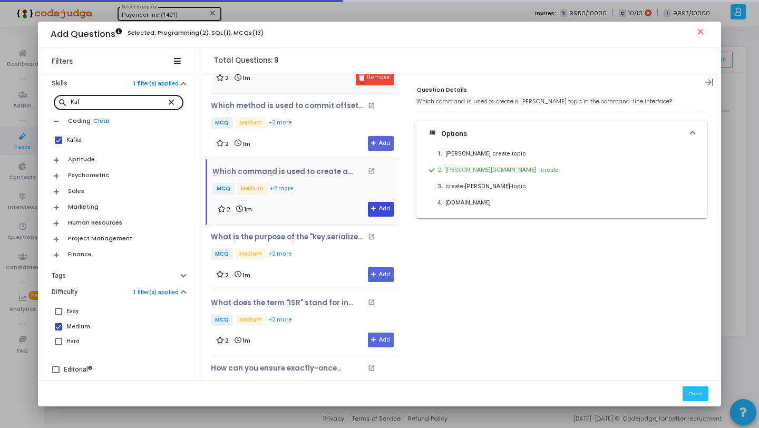
click at [371, 206] on icon at bounding box center [374, 209] width 6 height 6
click at [321, 251] on p "MCQ Medium +2 more" at bounding box center [305, 254] width 188 height 13
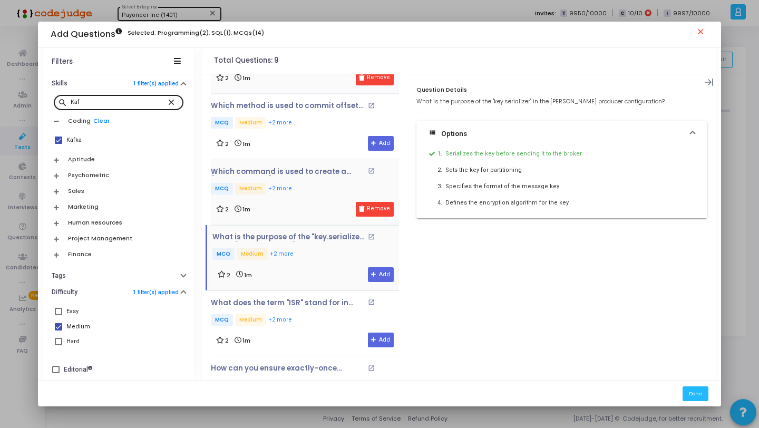
click at [357, 277] on div "2 1m Add" at bounding box center [306, 274] width 176 height 15
click at [371, 274] on icon at bounding box center [374, 275] width 6 height 6
click at [99, 120] on link "Clear" at bounding box center [101, 120] width 16 height 7
checkbox input "false"
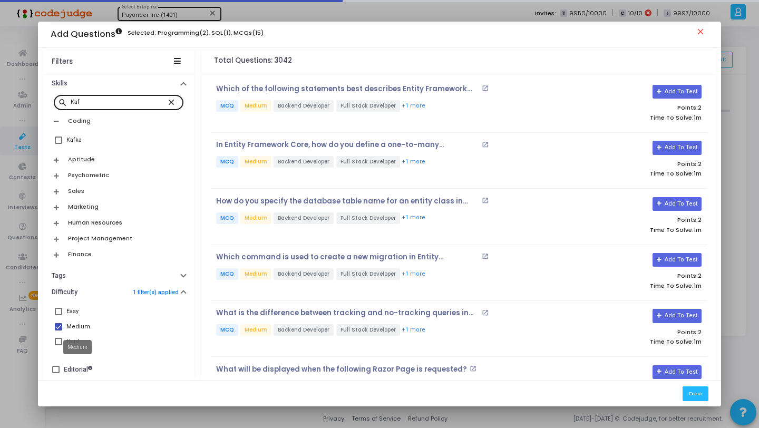
click at [85, 328] on div "Medium" at bounding box center [78, 326] width 24 height 13
click at [58, 330] on input "Medium" at bounding box center [58, 330] width 1 height 1
checkbox input "false"
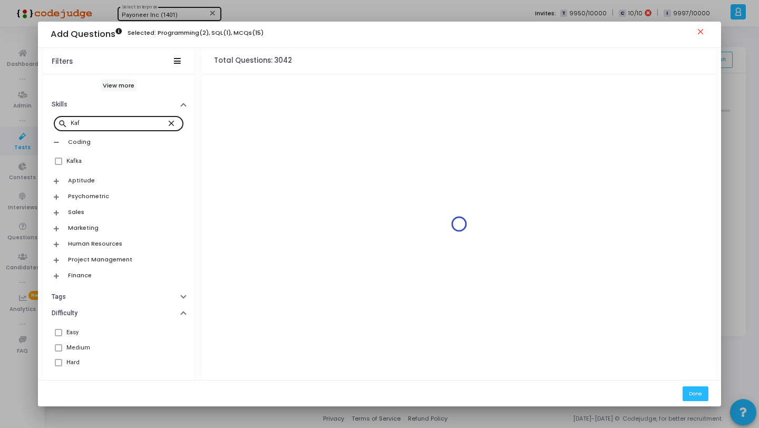
scroll to position [345, 0]
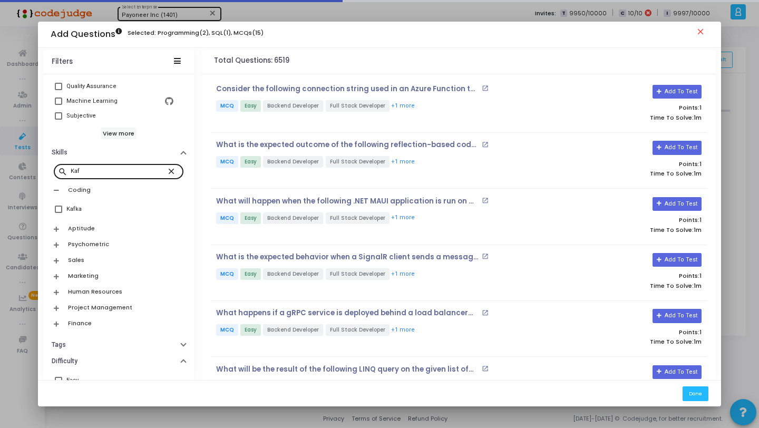
click at [166, 171] on mat-icon "close" at bounding box center [172, 170] width 13 height 9
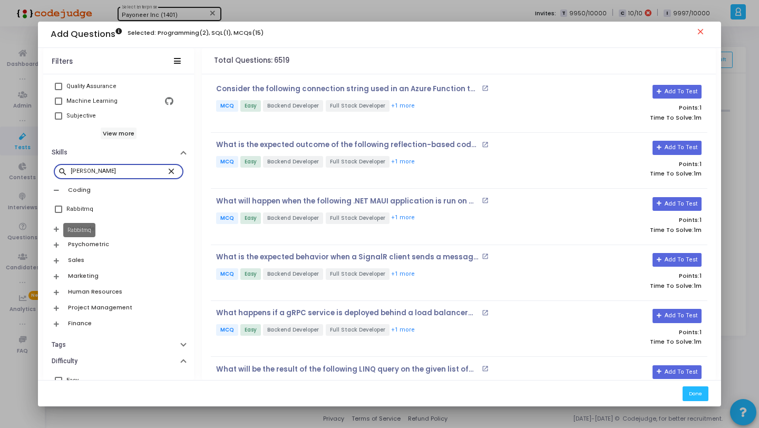
type input "[PERSON_NAME]"
click at [89, 211] on div "Rabbitmq" at bounding box center [79, 209] width 27 height 13
click at [58, 213] on input "Rabbitmq" at bounding box center [58, 213] width 1 height 1
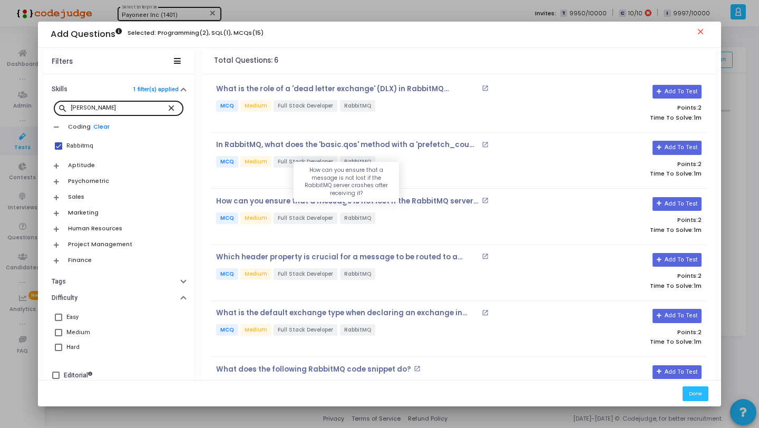
scroll to position [399, 0]
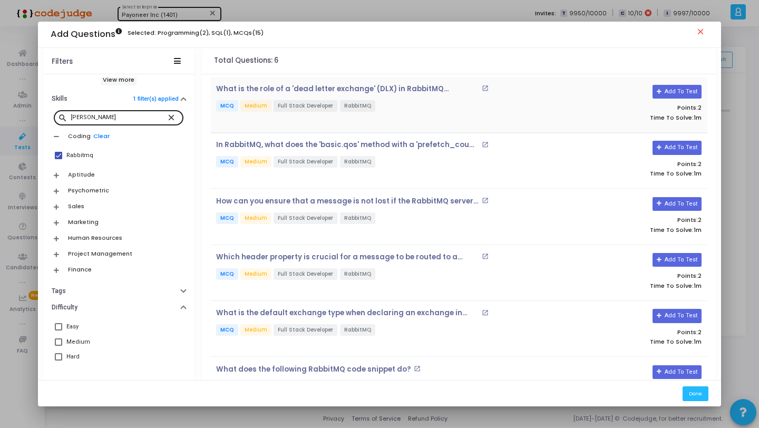
click at [427, 107] on p "MCQ Medium Full Stack Developer RabbitMQ" at bounding box center [376, 106] width 320 height 13
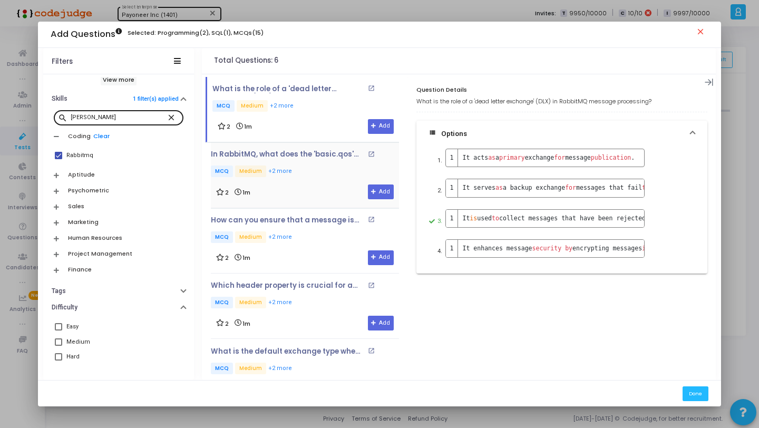
click at [321, 165] on div "In RabbitMQ, what does the 'basic.qos' method with a 'prefetch_count' of 1 ensu…" at bounding box center [305, 164] width 188 height 28
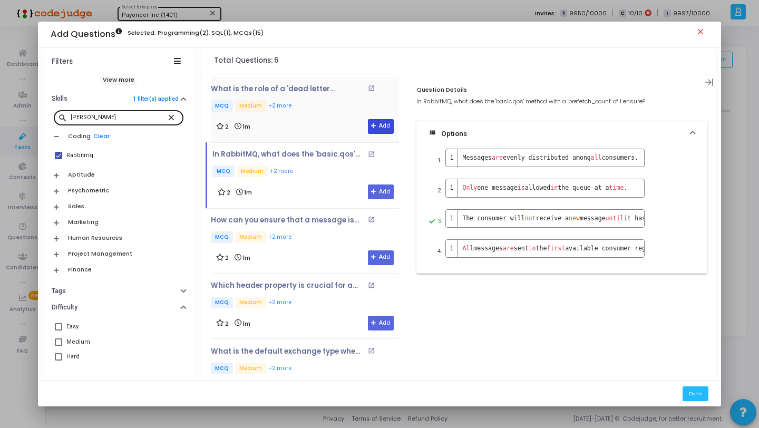
click at [372, 126] on icon at bounding box center [374, 126] width 6 height 6
click at [374, 191] on button "Add" at bounding box center [381, 191] width 26 height 15
click at [374, 258] on button "Add" at bounding box center [381, 257] width 26 height 15
click at [379, 324] on button "Add" at bounding box center [381, 323] width 26 height 15
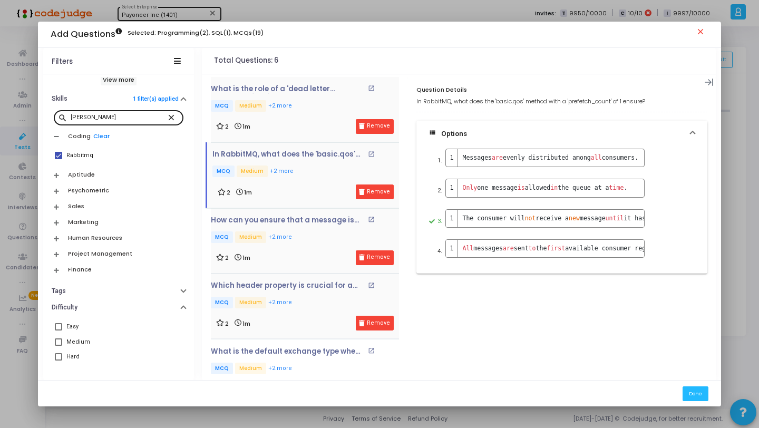
scroll to position [78, 0]
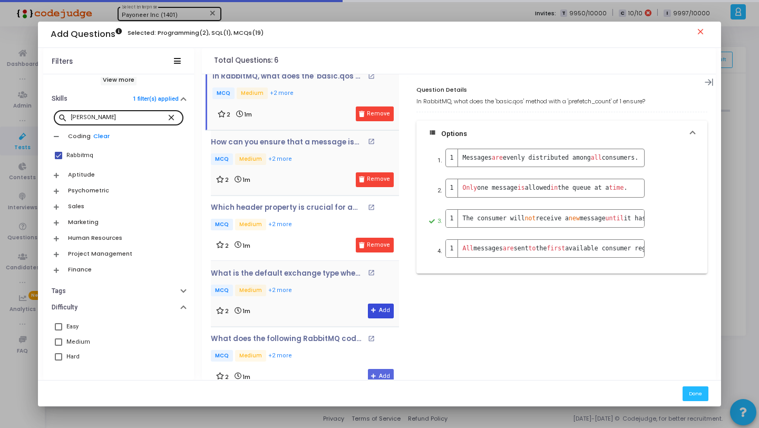
click at [384, 315] on button "Add" at bounding box center [381, 310] width 26 height 15
click at [90, 154] on div "Rabbitmq" at bounding box center [79, 155] width 27 height 13
click at [58, 159] on input "Rabbitmq" at bounding box center [58, 159] width 1 height 1
checkbox input "false"
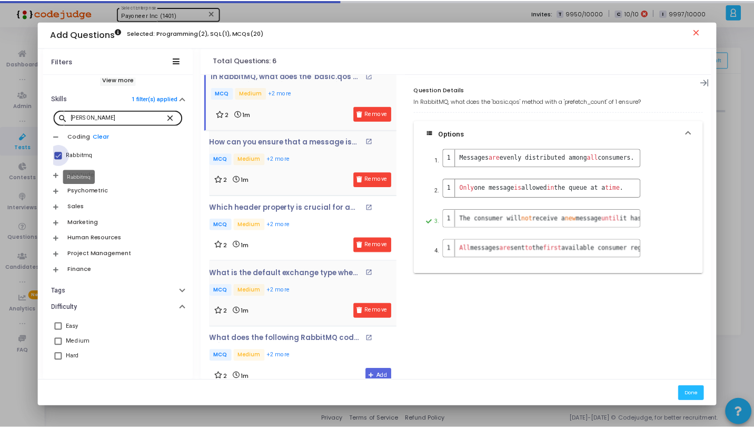
scroll to position [0, 0]
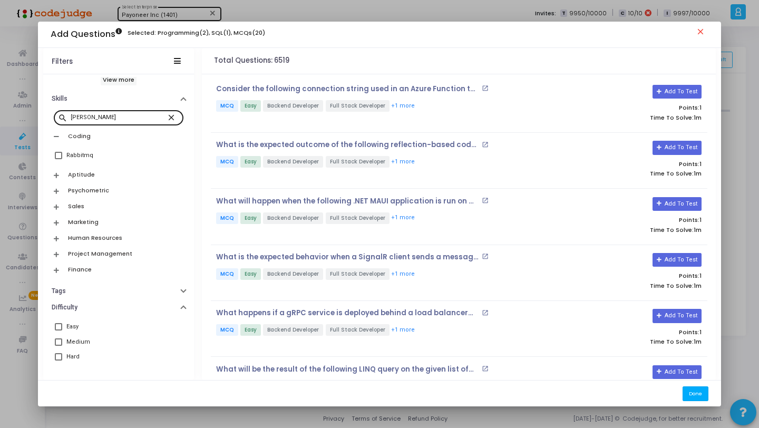
click at [691, 394] on button "Done" at bounding box center [695, 393] width 26 height 14
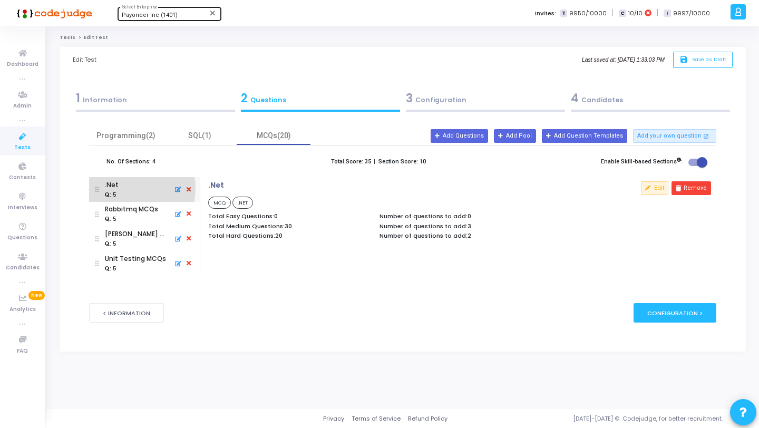
click at [123, 188] on div ".Net : 5" at bounding box center [144, 189] width 98 height 25
click at [656, 190] on button "Edit" at bounding box center [654, 188] width 27 height 14
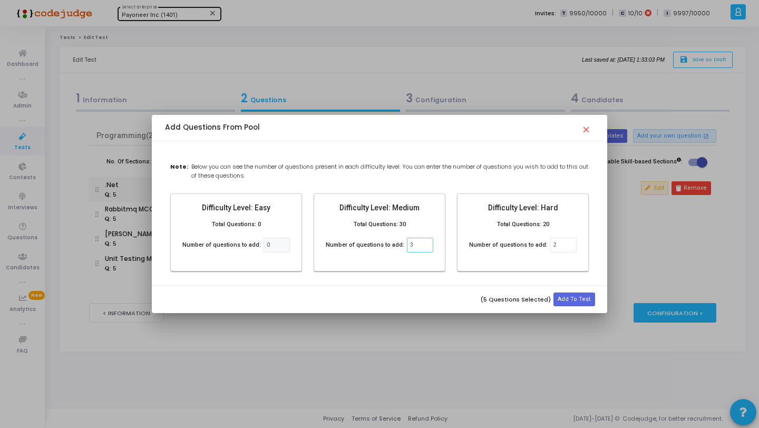
click at [424, 244] on input "3" at bounding box center [420, 245] width 26 height 15
type input "6"
click at [565, 245] on input "2" at bounding box center [563, 245] width 26 height 15
click at [417, 248] on input "6" at bounding box center [420, 245] width 26 height 15
type input "7"
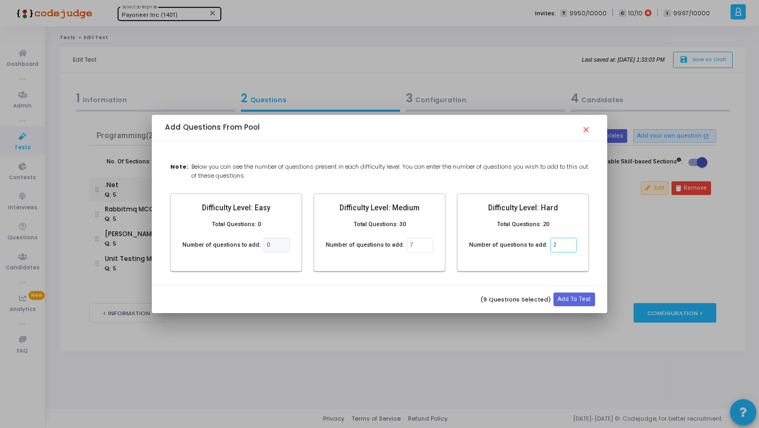
click at [558, 245] on input "2" at bounding box center [563, 245] width 26 height 15
type input "3"
click at [573, 307] on div "(10 Questions Selected) Add To Test" at bounding box center [379, 299] width 448 height 19
click at [571, 302] on button "Add To Test" at bounding box center [573, 299] width 41 height 14
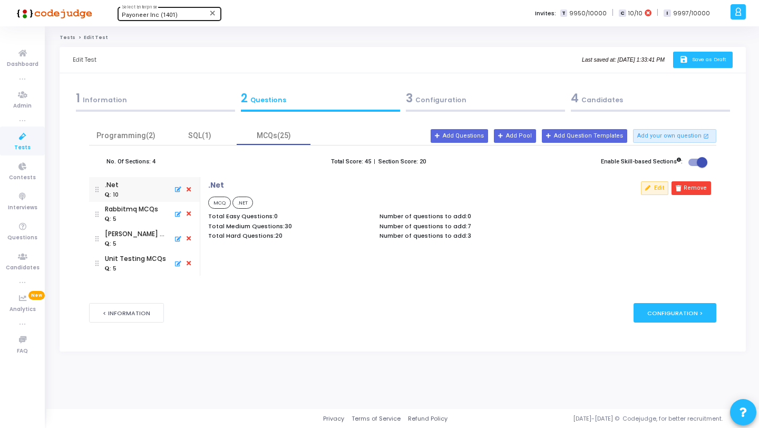
click at [703, 54] on button "save Save as Draft" at bounding box center [703, 60] width 60 height 16
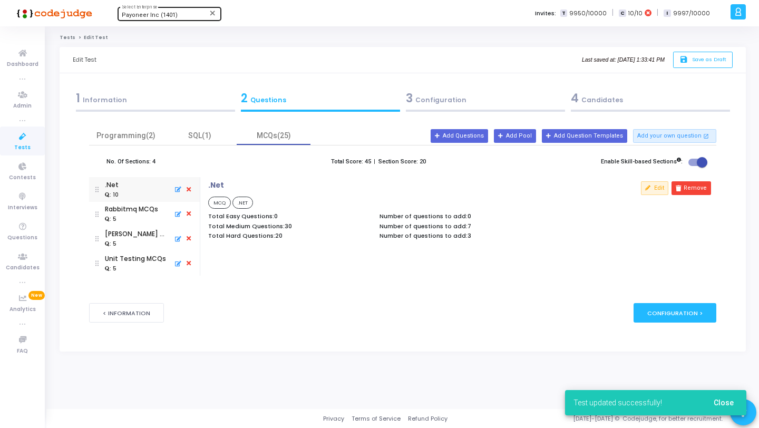
click at [457, 98] on div "3 Configuration" at bounding box center [485, 98] width 159 height 17
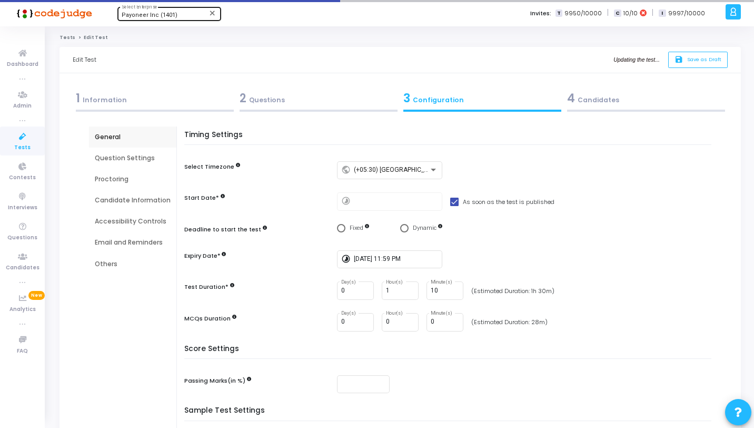
click at [330, 100] on div "2 Questions" at bounding box center [319, 98] width 158 height 17
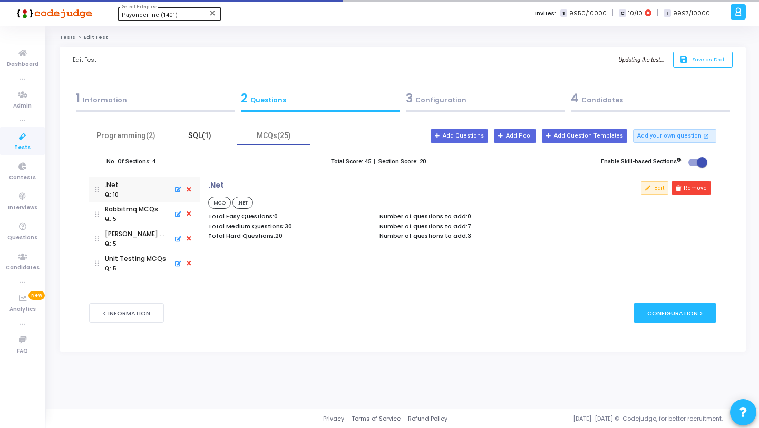
click at [185, 137] on div "SQL(1)" at bounding box center [199, 135] width 61 height 11
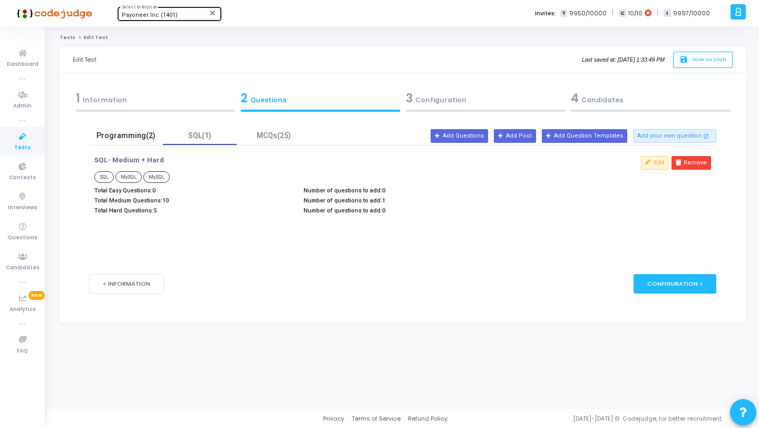
click at [111, 137] on div "Programming(2)" at bounding box center [125, 135] width 61 height 11
click at [204, 134] on div "SQL(1)" at bounding box center [199, 135] width 61 height 11
click at [448, 100] on div "3 Configuration" at bounding box center [485, 98] width 159 height 17
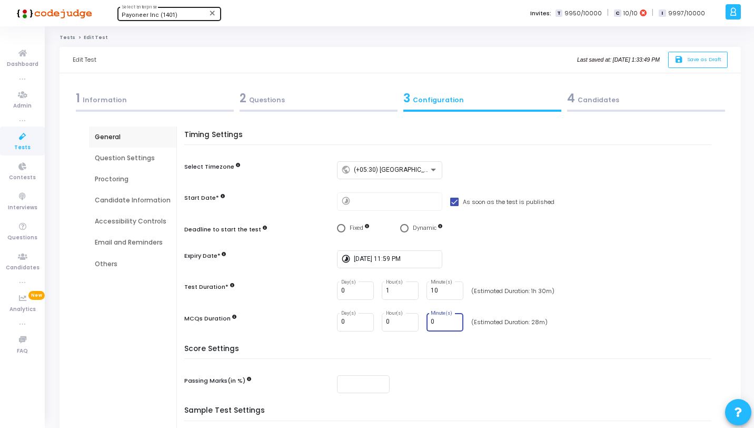
click at [438, 323] on input "0" at bounding box center [445, 321] width 28 height 7
type input "3"
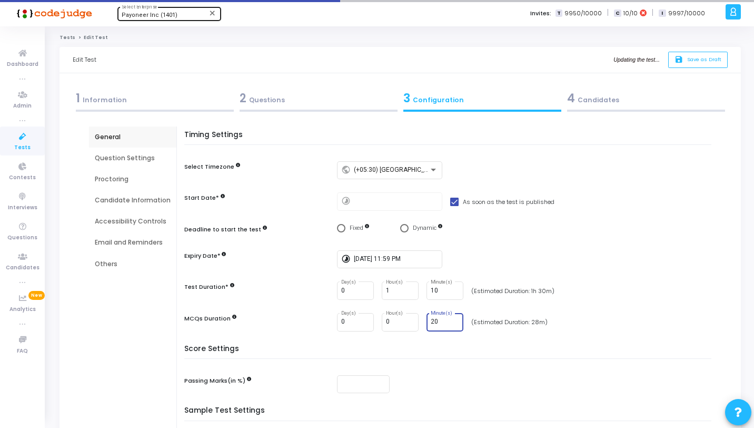
click at [337, 89] on div "2 Questions" at bounding box center [319, 100] width 164 height 28
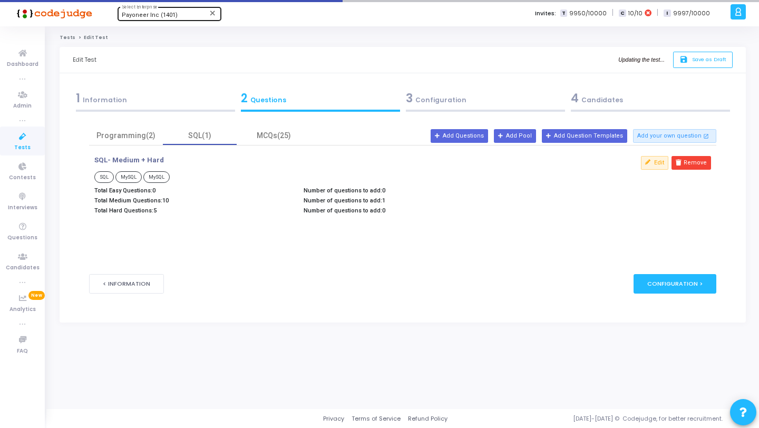
click at [613, 99] on div "4 Candidates" at bounding box center [650, 98] width 159 height 17
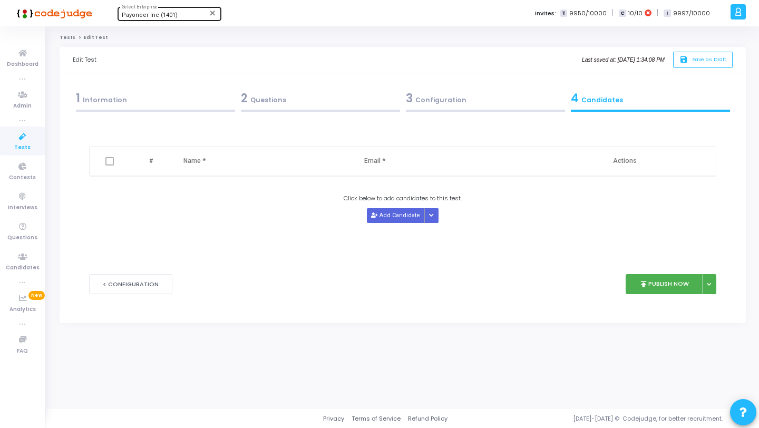
click at [456, 99] on div "3 Configuration" at bounding box center [485, 98] width 159 height 17
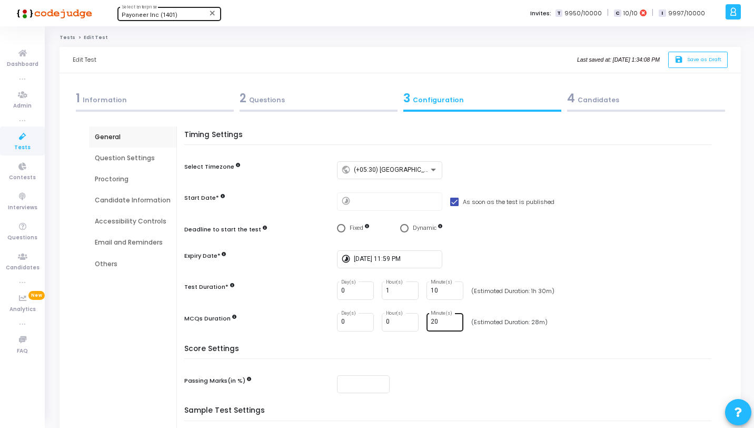
click at [443, 320] on input "20" at bounding box center [445, 321] width 28 height 7
type input "2"
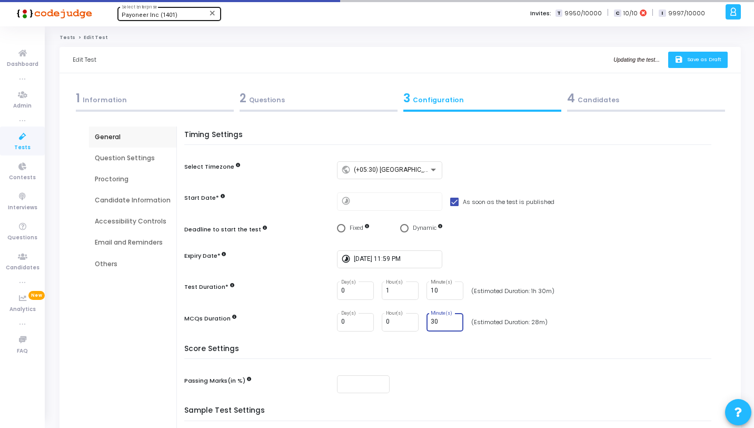
type input "30"
click at [726, 65] on button "save Save as Draft" at bounding box center [699, 60] width 60 height 16
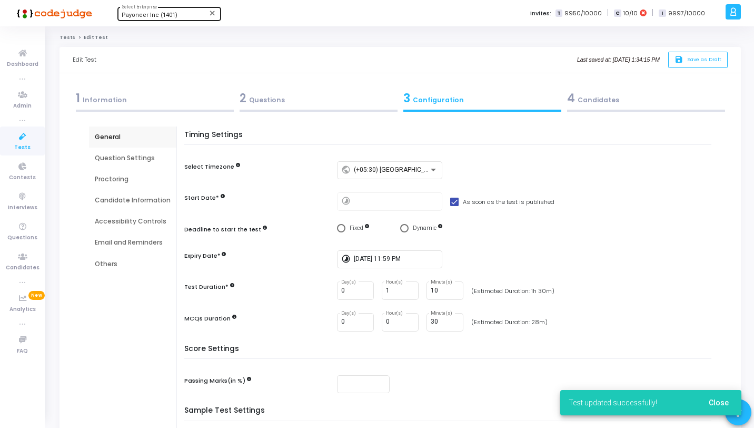
click at [134, 153] on div "Question Settings" at bounding box center [133, 157] width 76 height 9
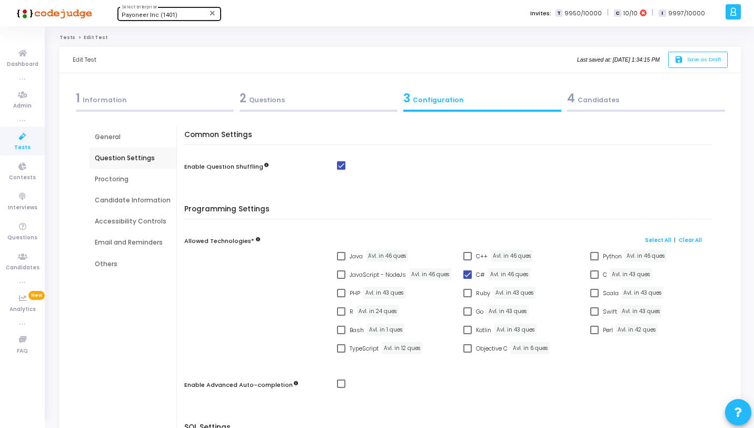
click at [135, 140] on div "General" at bounding box center [133, 136] width 76 height 9
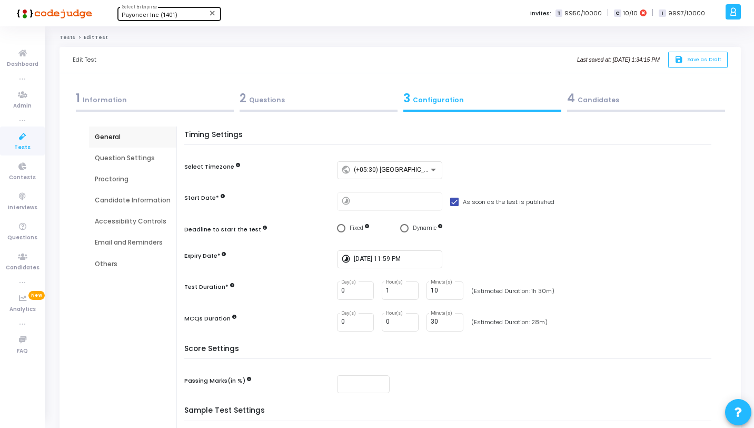
click at [136, 160] on div "Question Settings" at bounding box center [133, 157] width 76 height 9
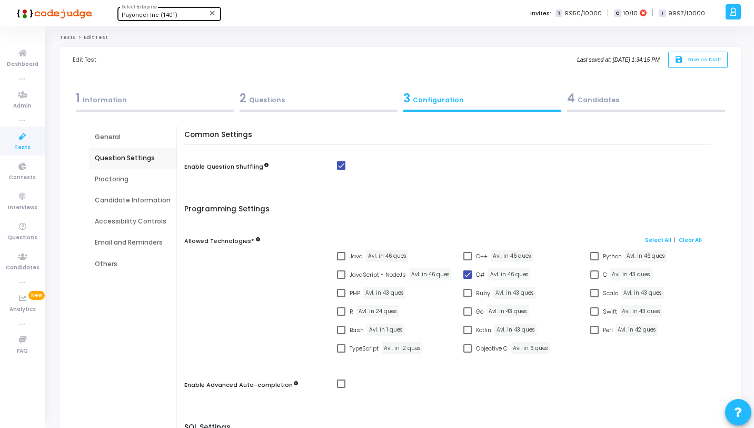
click at [137, 179] on div "Proctoring" at bounding box center [133, 178] width 76 height 9
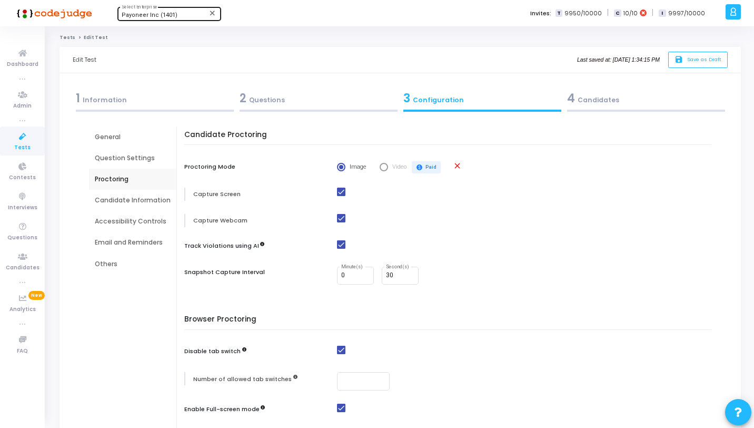
click at [153, 198] on div "Candidate Information" at bounding box center [133, 199] width 76 height 9
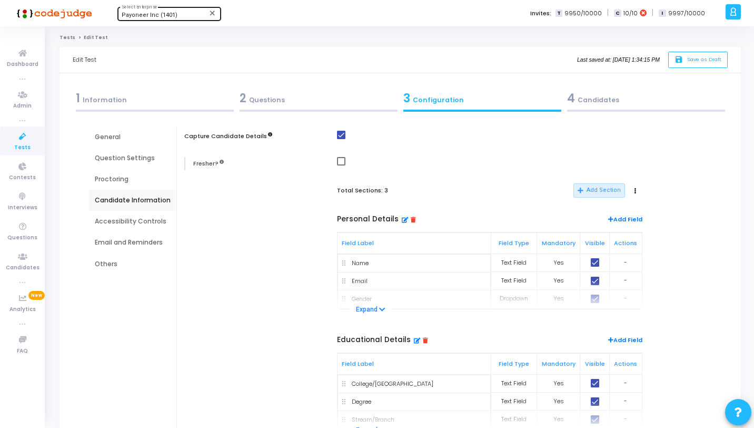
click at [148, 222] on div "Accessibility Controls" at bounding box center [133, 221] width 76 height 9
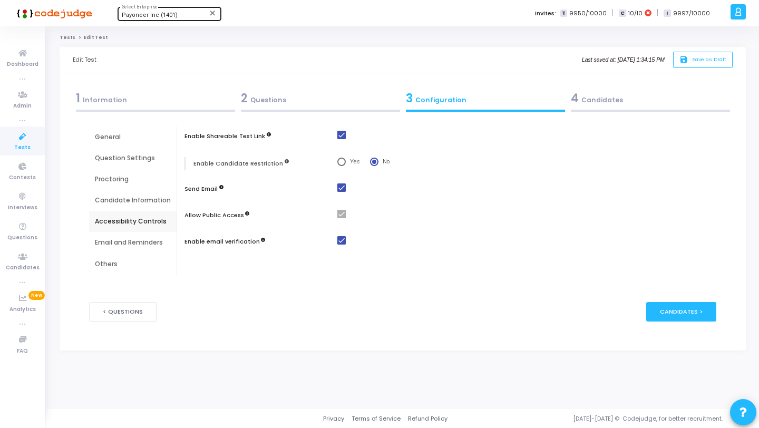
click at [155, 243] on div "Email and Reminders" at bounding box center [133, 242] width 76 height 9
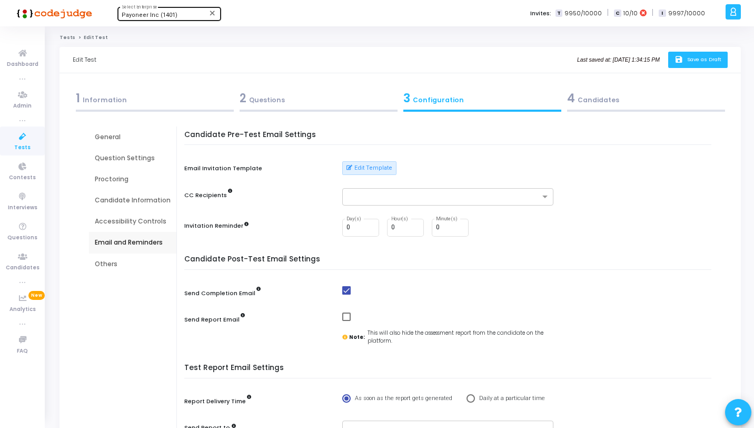
click at [679, 63] on icon "save" at bounding box center [680, 59] width 11 height 9
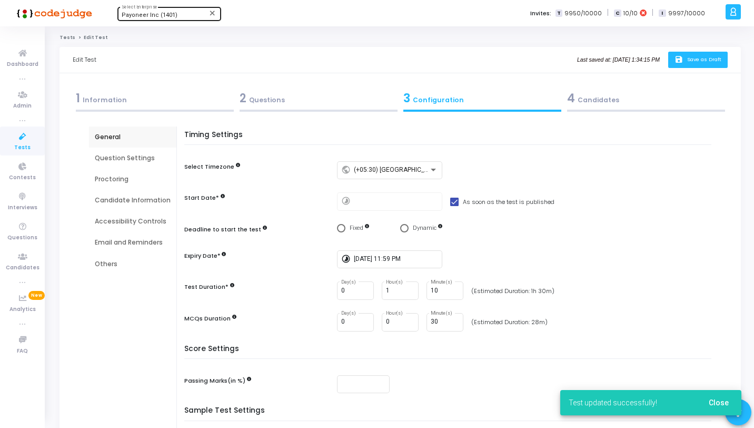
click at [29, 139] on icon at bounding box center [23, 136] width 22 height 13
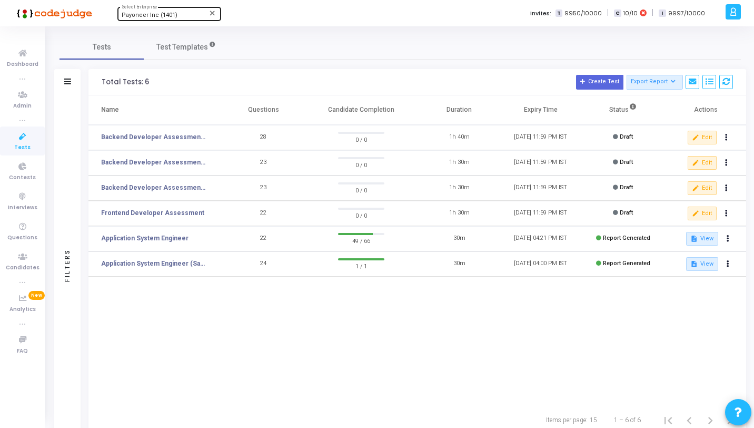
click at [735, 16] on icon at bounding box center [734, 12] width 8 height 12
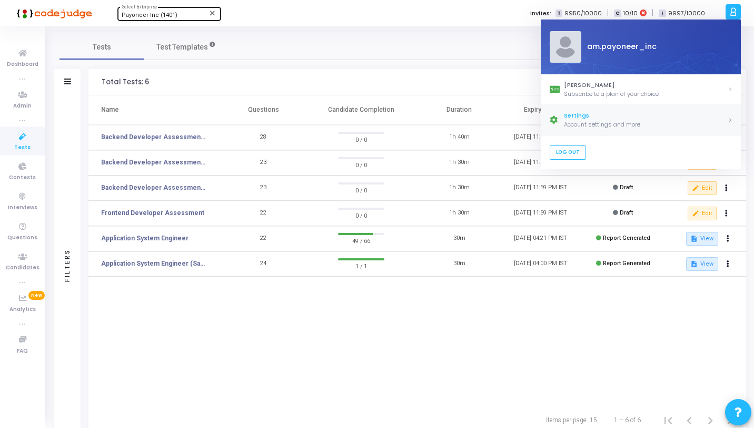
click at [607, 131] on link "Settings Account settings and more" at bounding box center [641, 120] width 200 height 31
select select "91"
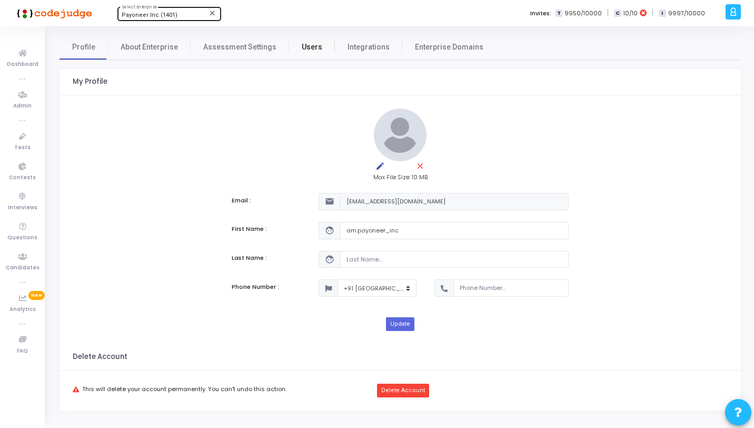
click at [311, 46] on span "Users" at bounding box center [312, 47] width 21 height 11
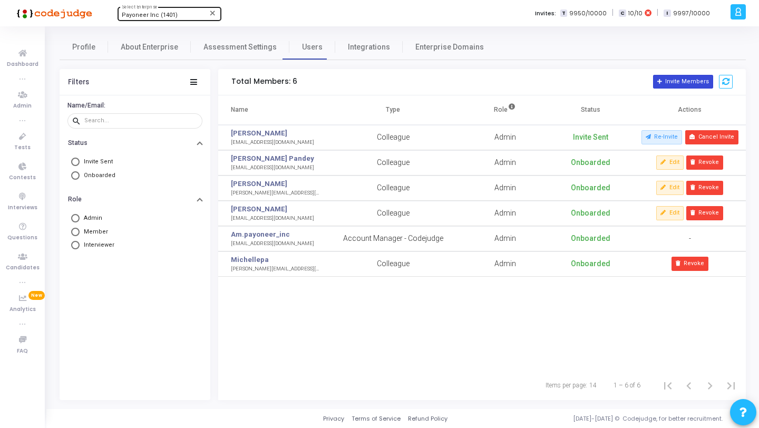
click at [672, 84] on button "Invite Members" at bounding box center [683, 82] width 60 height 14
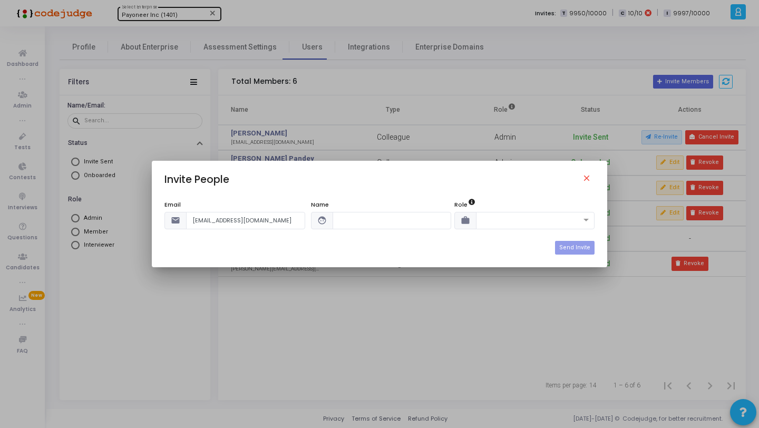
type input "[EMAIL_ADDRESS][DOMAIN_NAME]"
click at [363, 217] on input "text" at bounding box center [391, 220] width 119 height 17
type input "[PERSON_NAME]"
click at [550, 218] on input "text" at bounding box center [524, 219] width 86 height 9
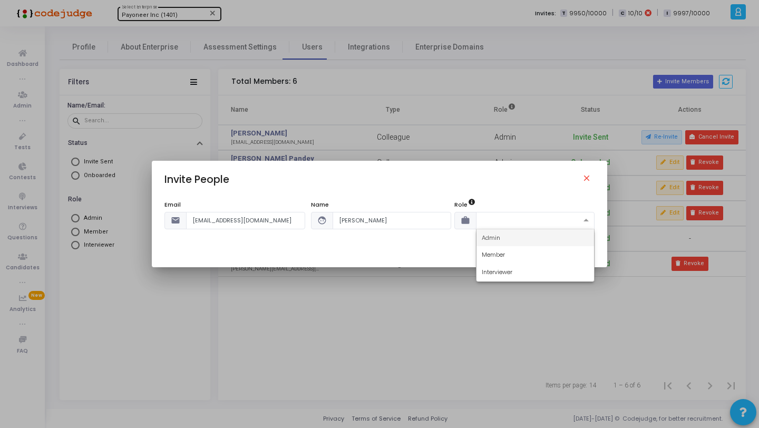
click at [541, 233] on div "Admin" at bounding box center [535, 237] width 118 height 17
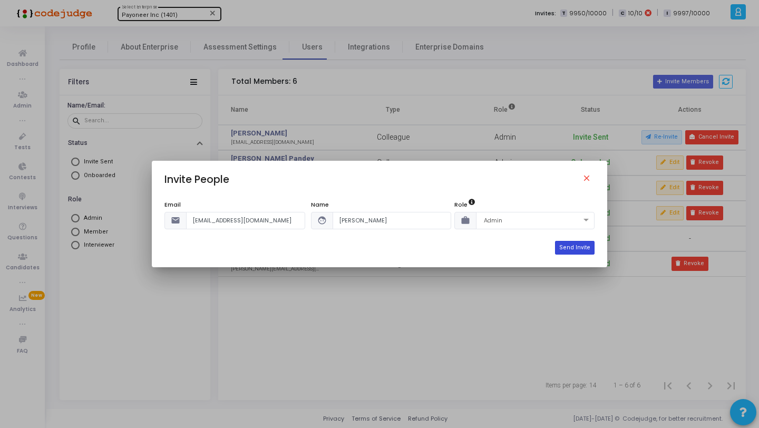
click at [582, 251] on button "Send Invite" at bounding box center [575, 248] width 40 height 14
click at [575, 246] on button "Send Invite" at bounding box center [575, 248] width 40 height 14
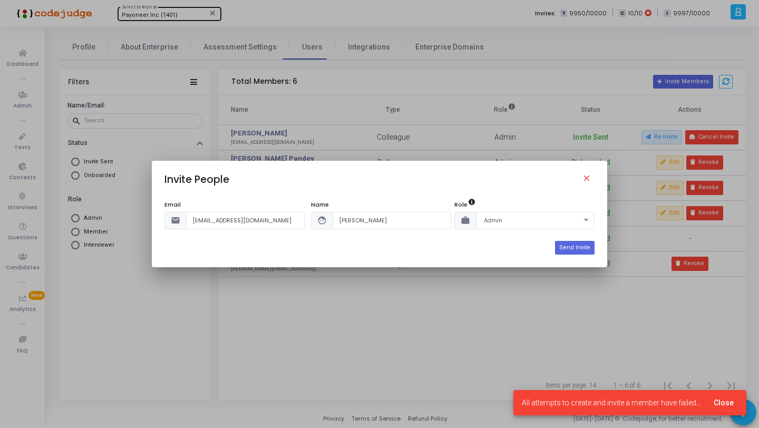
click at [715, 403] on span "Close" at bounding box center [723, 402] width 20 height 8
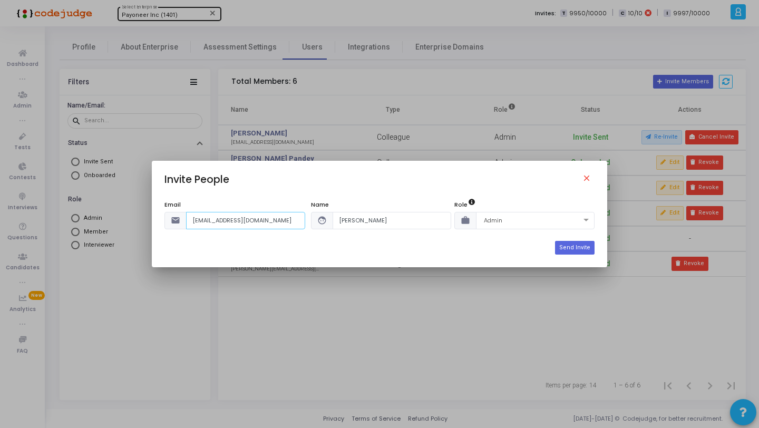
click at [275, 222] on input "[EMAIL_ADDRESS][DOMAIN_NAME]" at bounding box center [245, 220] width 119 height 17
click at [396, 223] on input "[PERSON_NAME]" at bounding box center [391, 220] width 119 height 17
drag, startPoint x: 274, startPoint y: 223, endPoint x: 130, endPoint y: 219, distance: 143.9
click at [130, 219] on div "Invite People close Email email [EMAIL_ADDRESS][DOMAIN_NAME] Name face [PERSON_…" at bounding box center [379, 214] width 759 height 428
click at [588, 175] on mat-icon "close" at bounding box center [588, 179] width 13 height 13
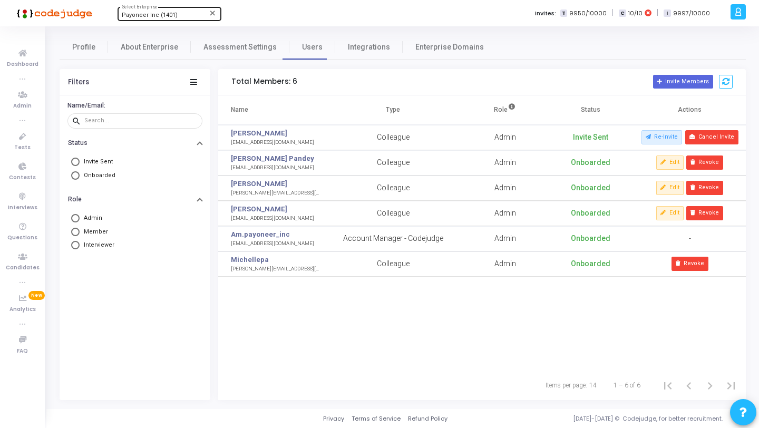
click at [140, 18] on span "Payoneer Inc (1401)" at bounding box center [150, 15] width 56 height 7
type input "Allremo"
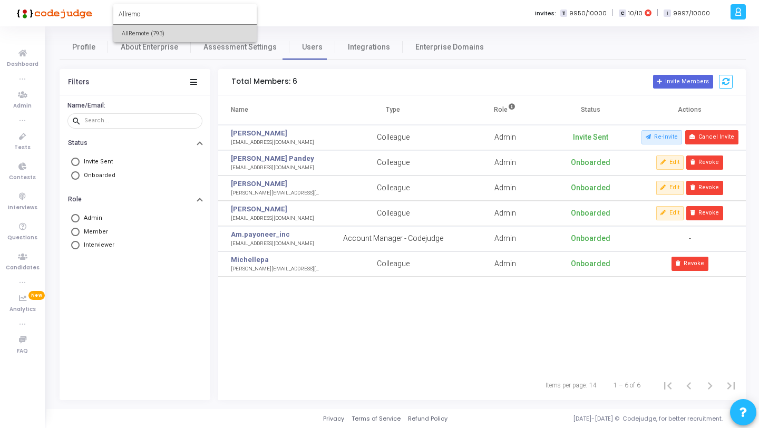
click at [142, 27] on span "AllRemote (793)" at bounding box center [185, 33] width 126 height 17
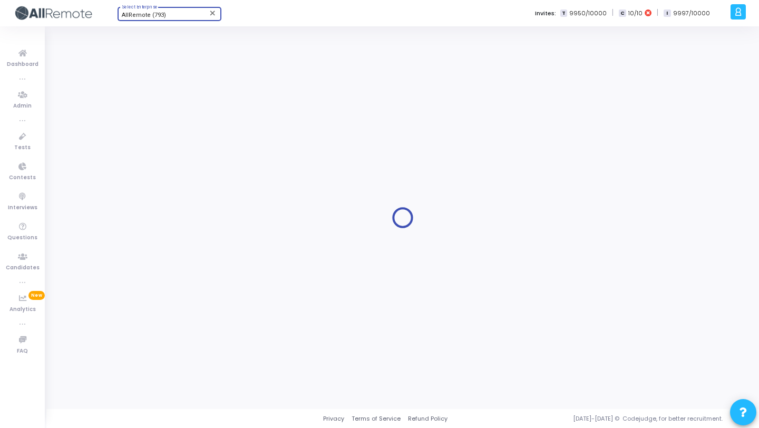
select select "91"
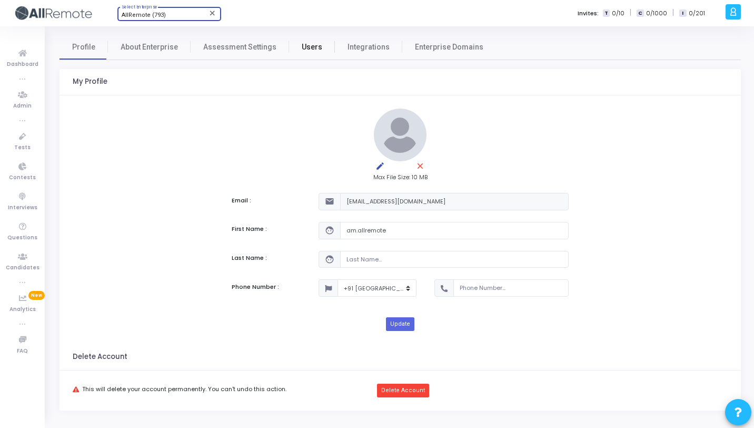
click at [302, 46] on span "Users" at bounding box center [312, 47] width 21 height 11
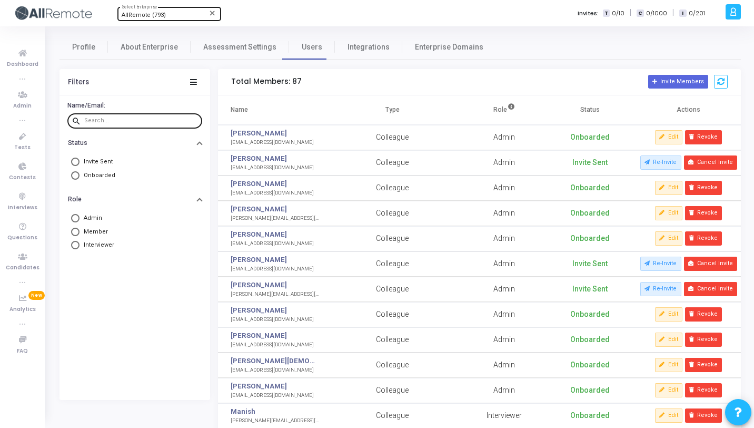
click at [144, 120] on input "text" at bounding box center [141, 120] width 114 height 6
paste input "[EMAIL_ADDRESS][DOMAIN_NAME]"
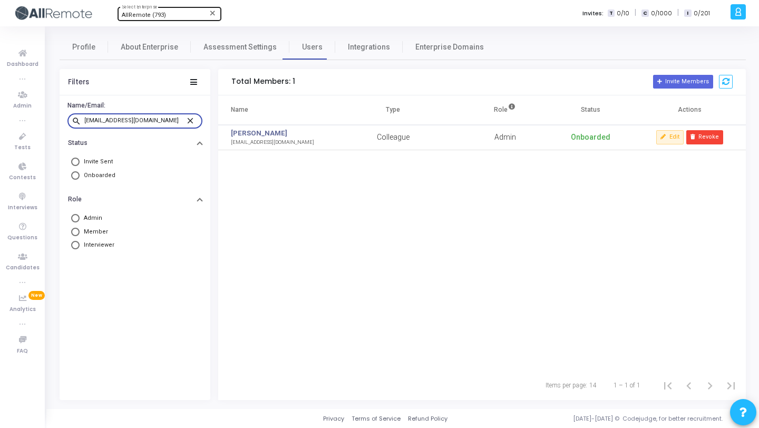
type input "[EMAIL_ADDRESS][DOMAIN_NAME]"
click at [191, 119] on mat-icon "close" at bounding box center [191, 119] width 13 height 9
